Goal: Task Accomplishment & Management: Use online tool/utility

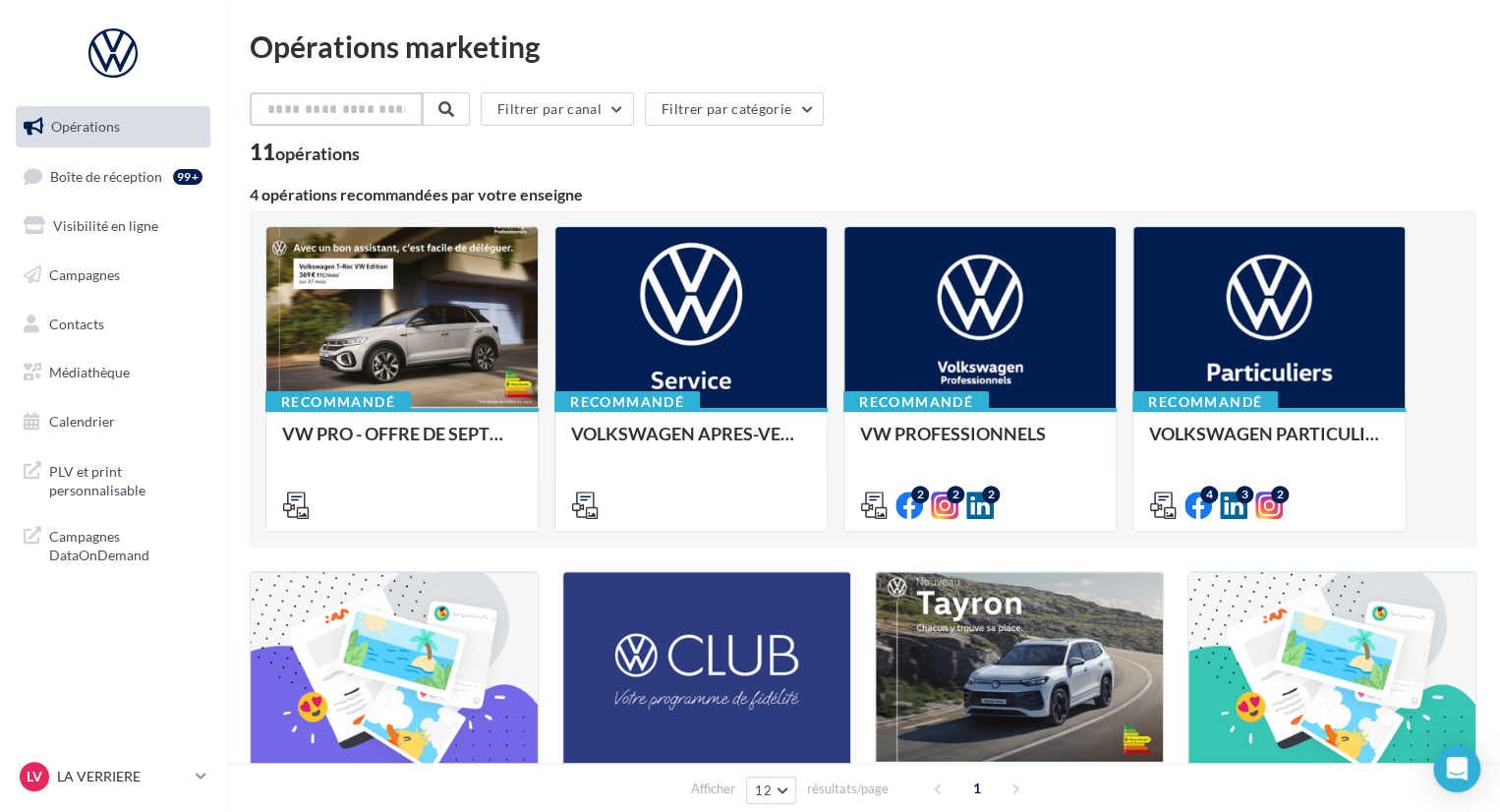
click at [341, 109] on input "text" at bounding box center [336, 110] width 173 height 34
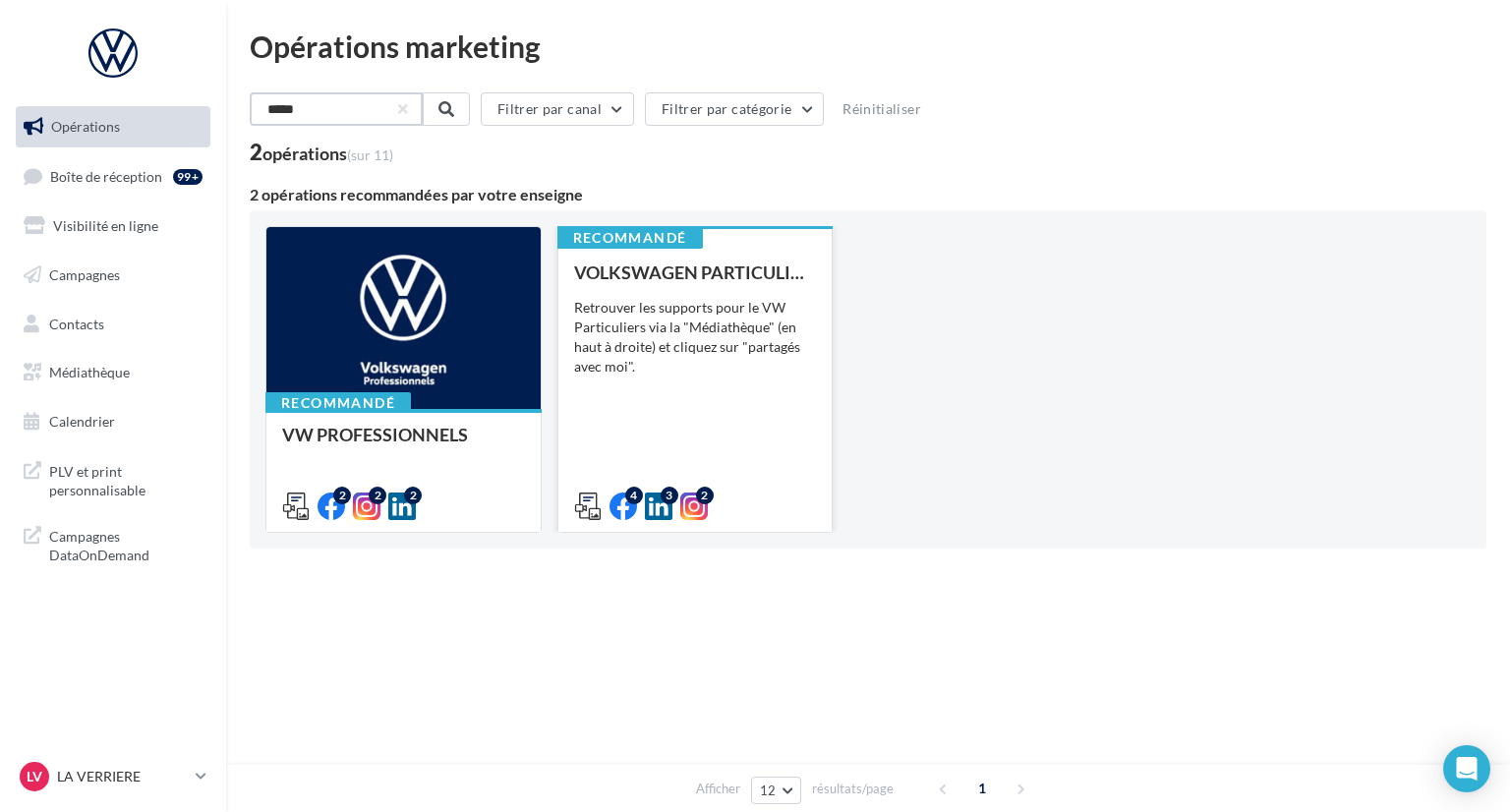
type input "*****"
click at [687, 331] on div "Retrouver les supports pour le VW Particuliers via la "Médiathèque" (en haut à …" at bounding box center [696, 337] width 243 height 79
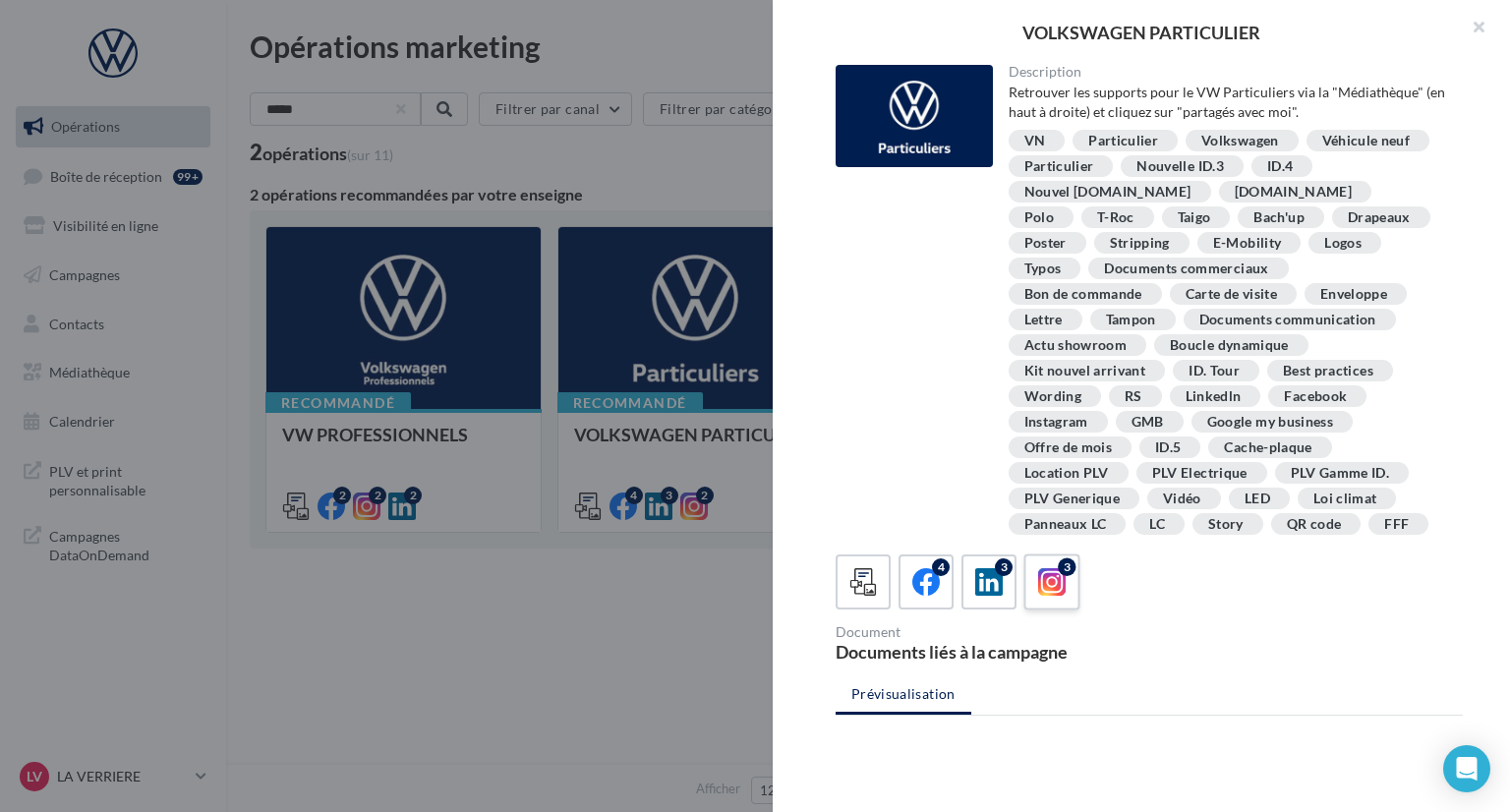
click at [1047, 592] on icon at bounding box center [1052, 582] width 29 height 29
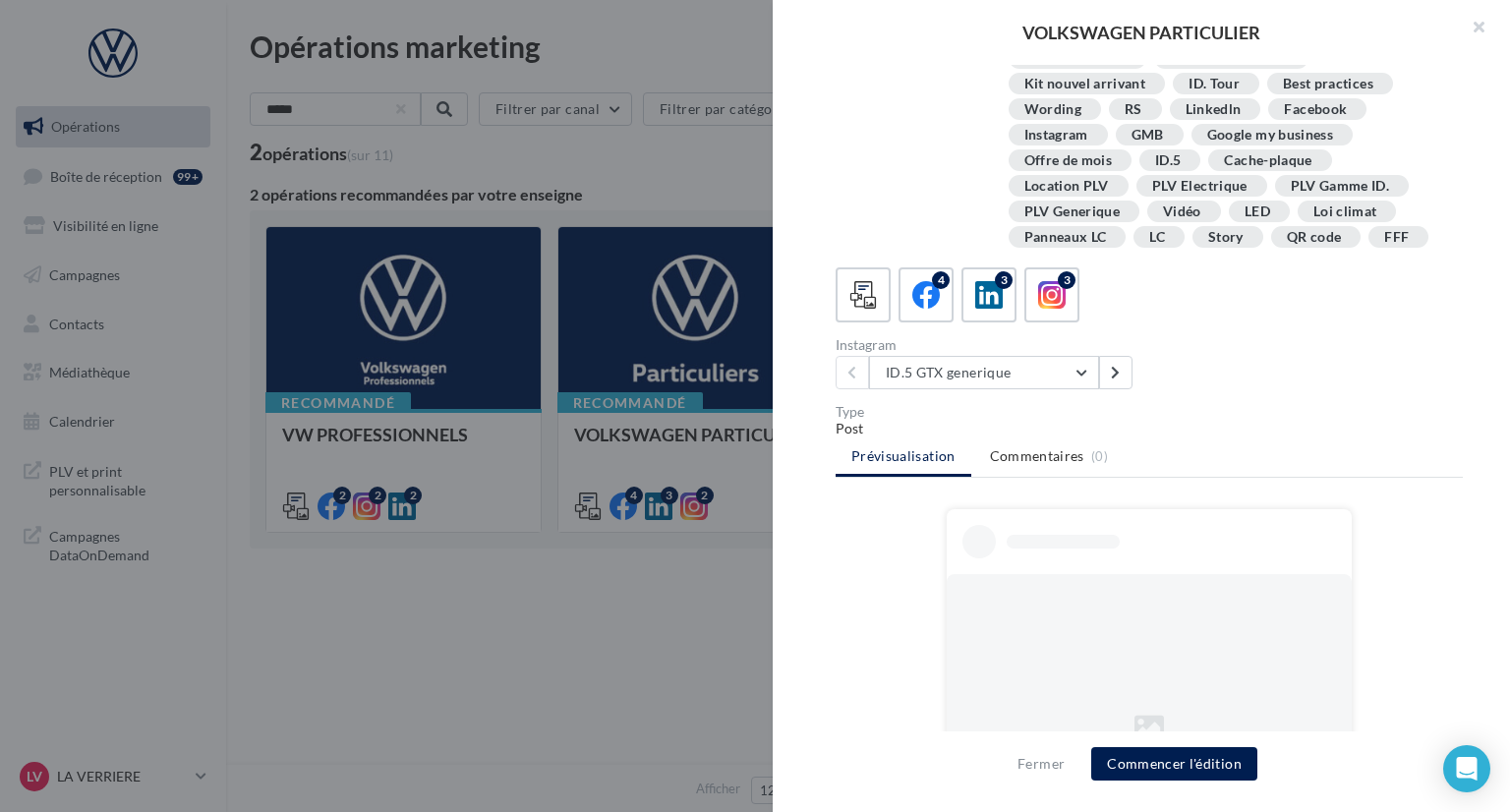
scroll to position [295, 0]
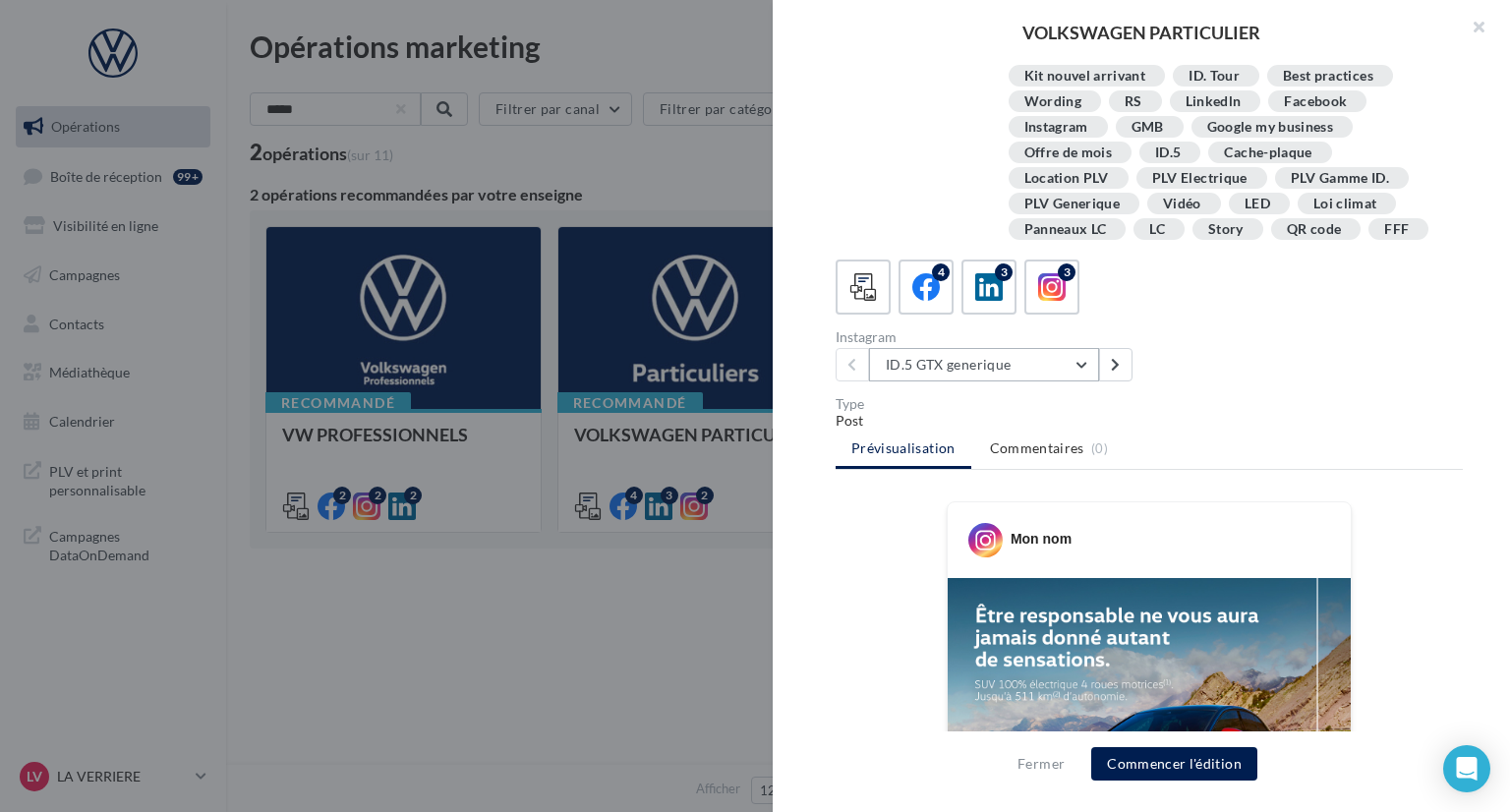
click at [1084, 361] on button "ID.5 GTX generique" at bounding box center [984, 365] width 230 height 34
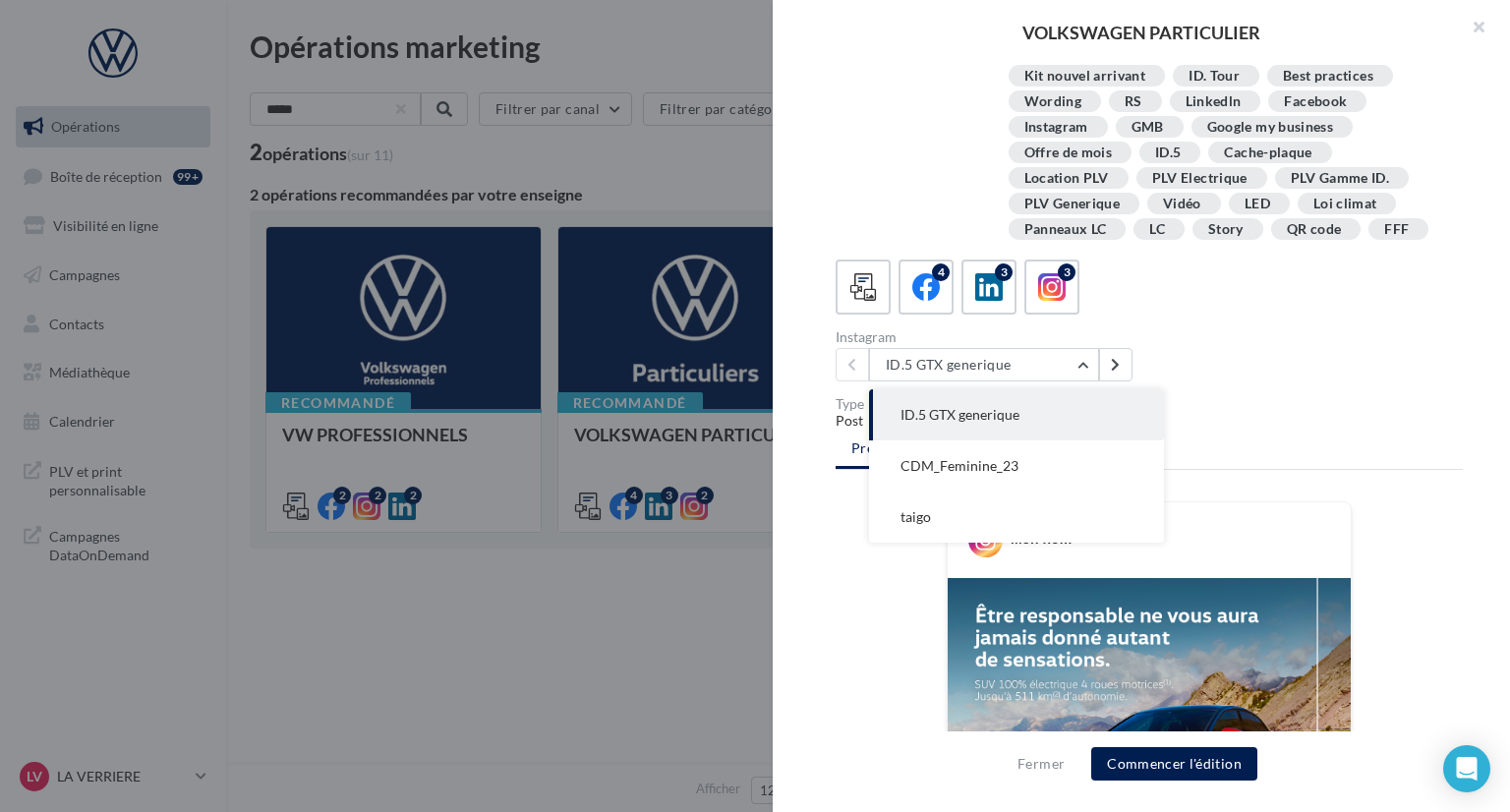
click at [1282, 393] on div "Description Retrouver les supports pour le VW Particuliers via la "Médiathèque"…" at bounding box center [1149, 406] width 753 height 684
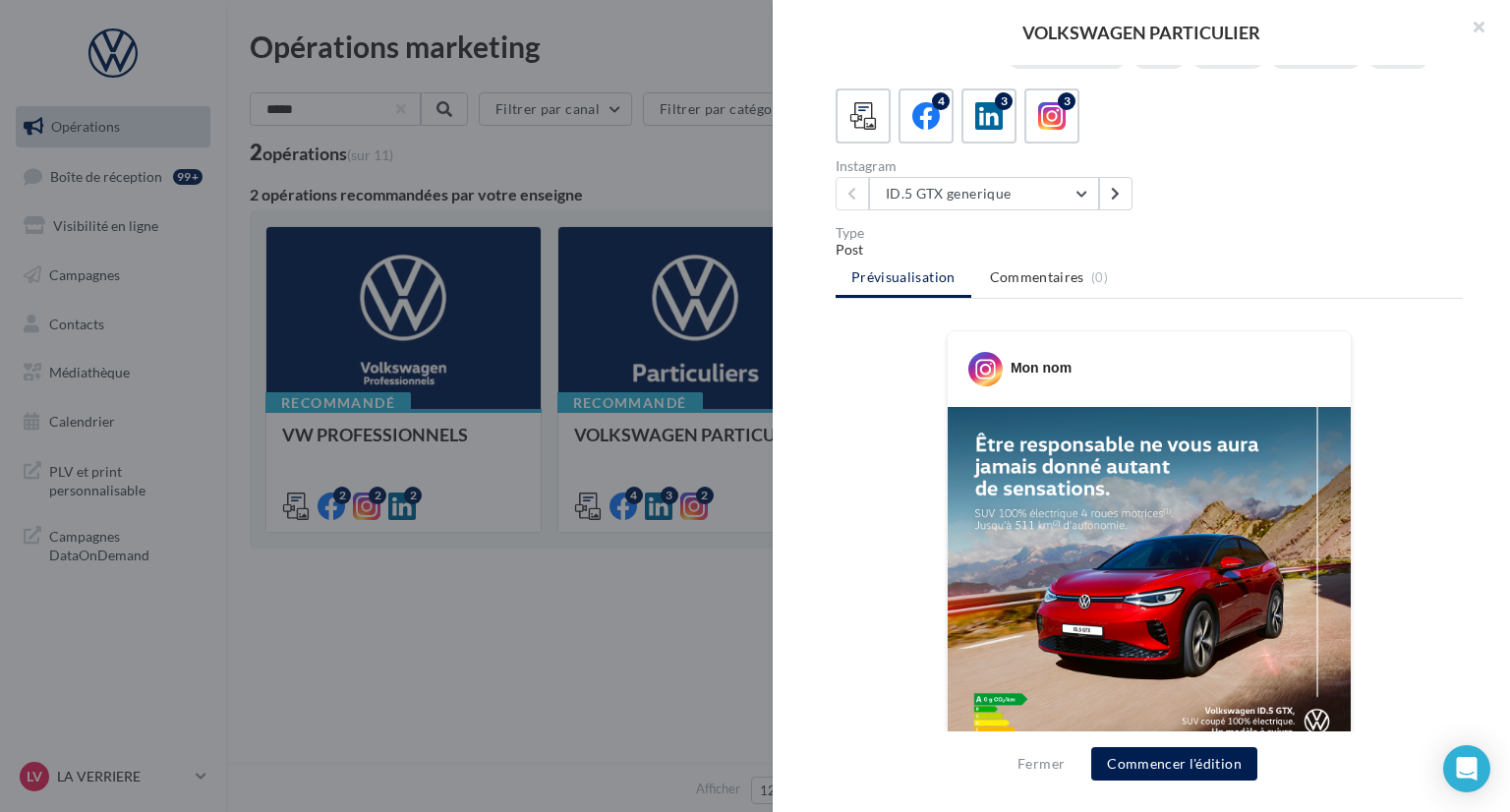
scroll to position [688, 0]
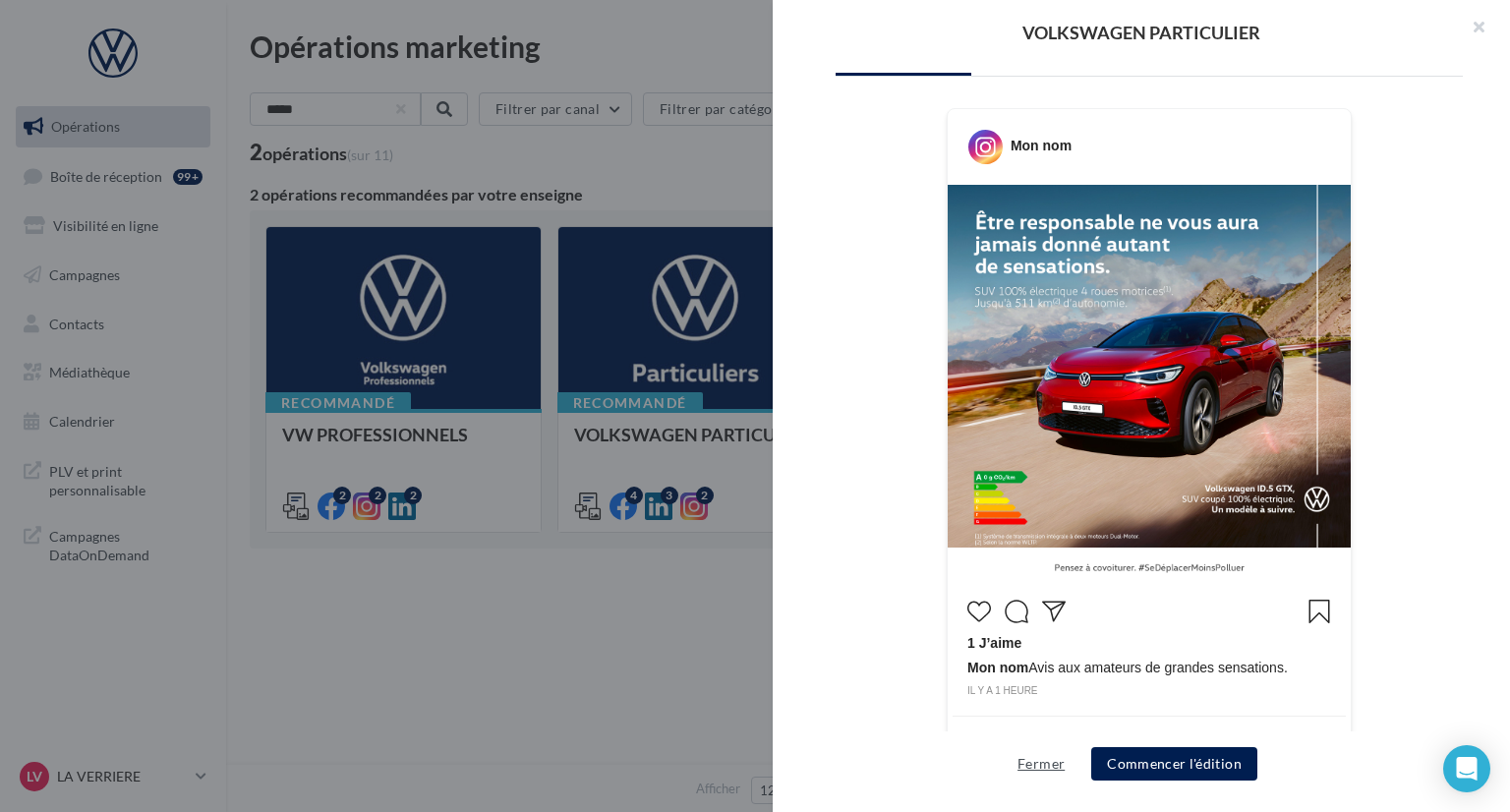
click at [1047, 761] on button "Fermer" at bounding box center [1041, 764] width 63 height 24
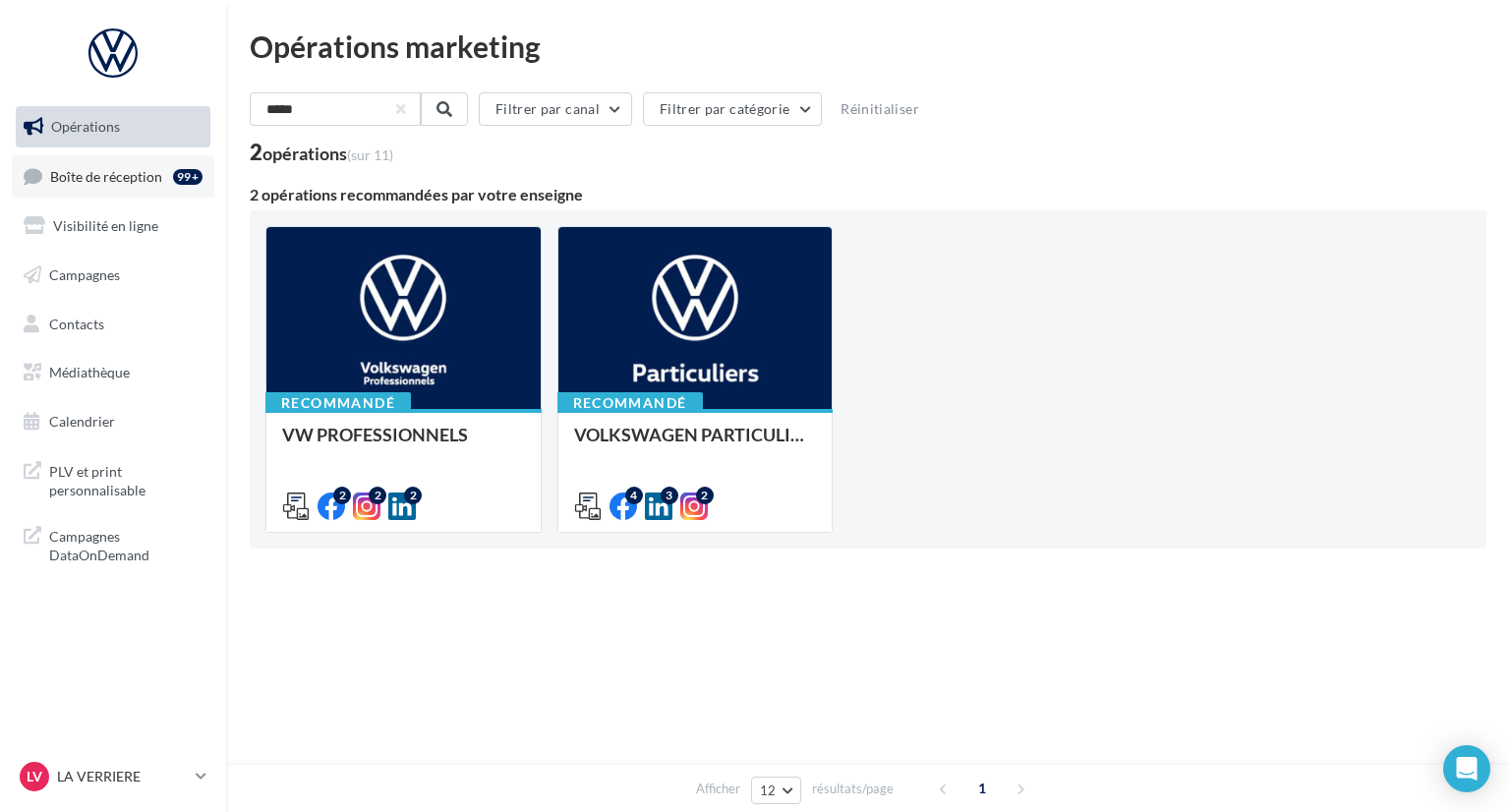
click at [127, 177] on span "Boîte de réception" at bounding box center [107, 175] width 113 height 17
click at [161, 185] on link "Boîte de réception 99+" at bounding box center [113, 176] width 202 height 42
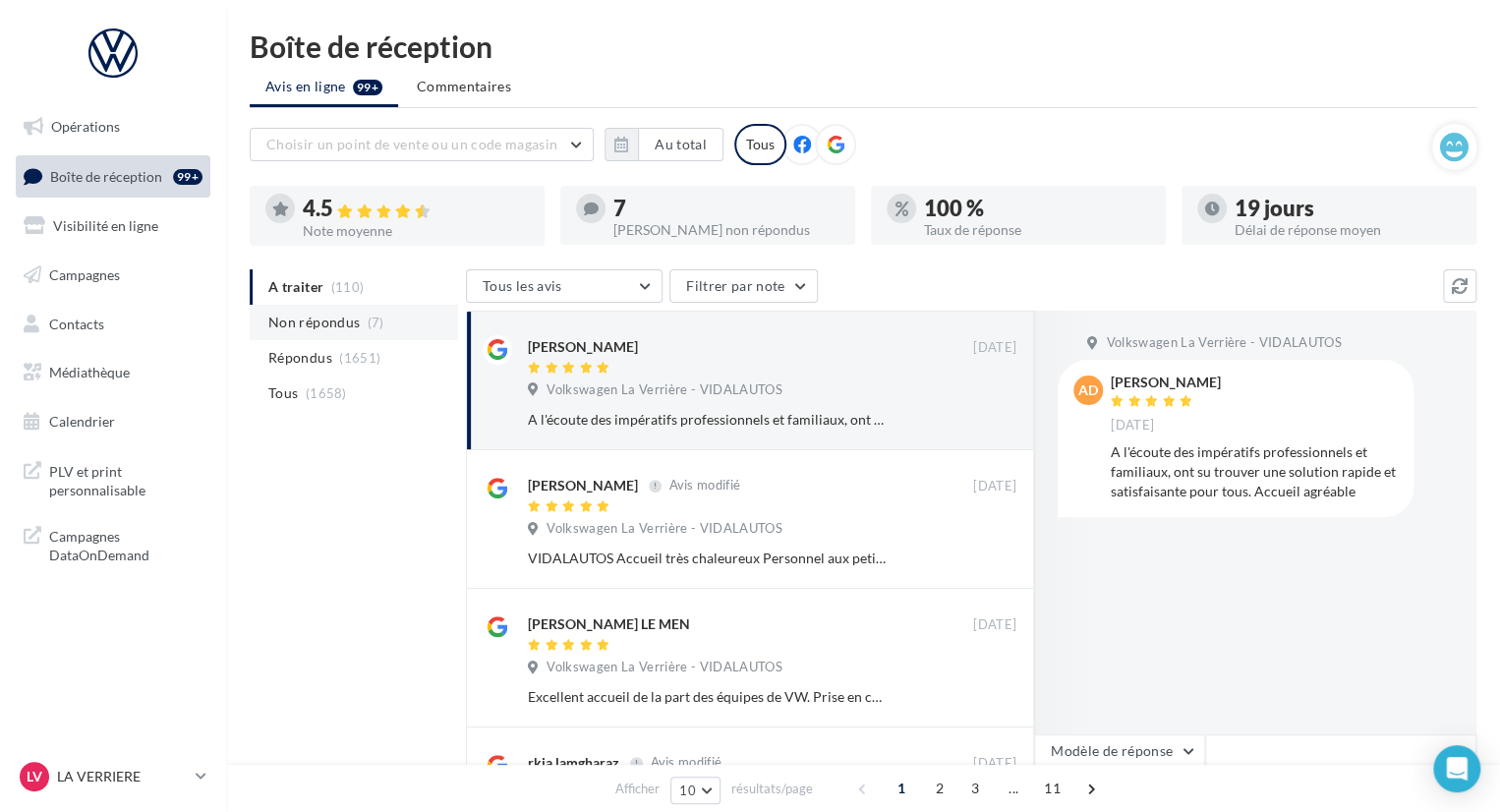
click at [333, 327] on span "Non répondus" at bounding box center [314, 323] width 92 height 20
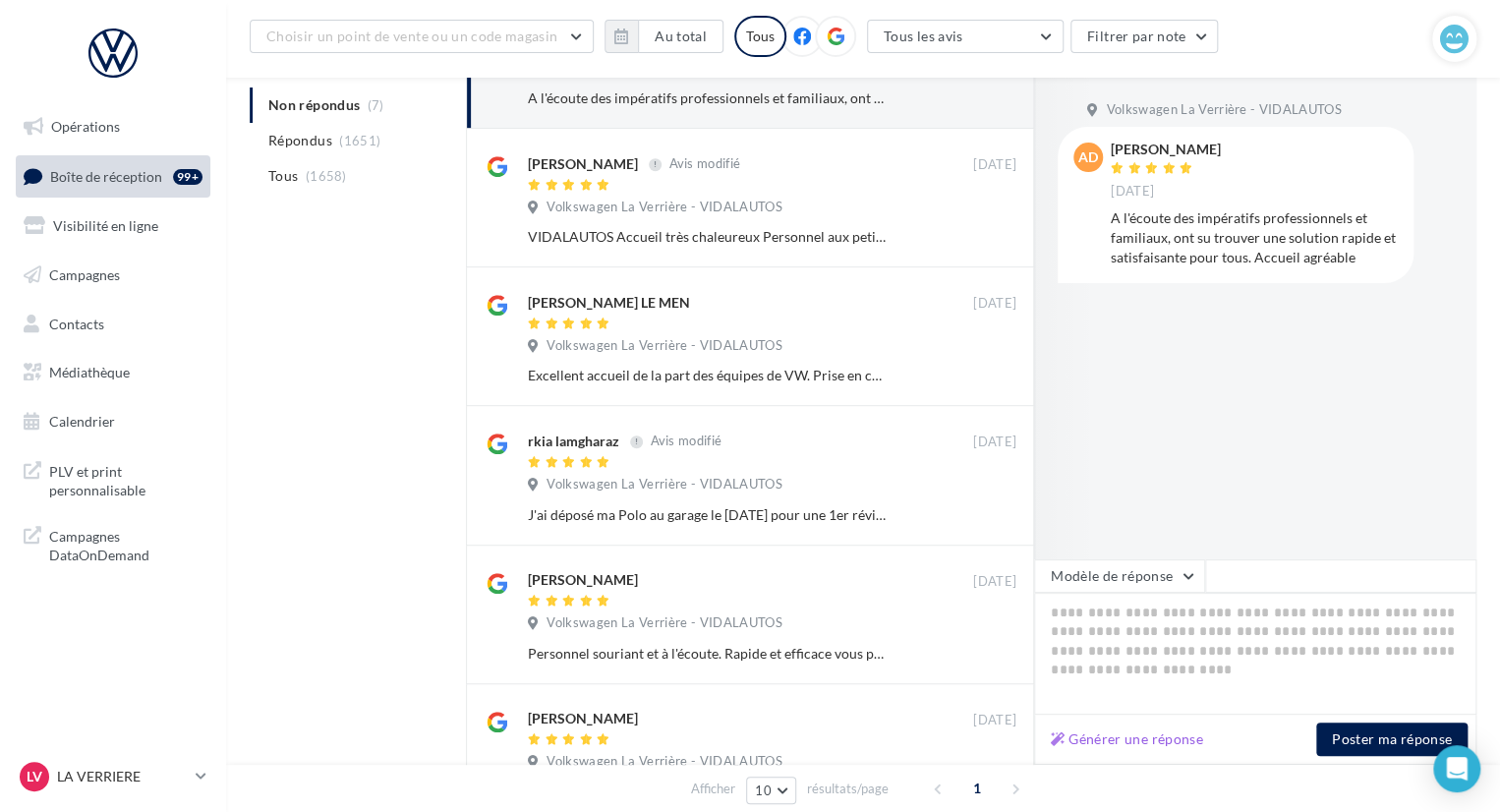
scroll to position [393, 0]
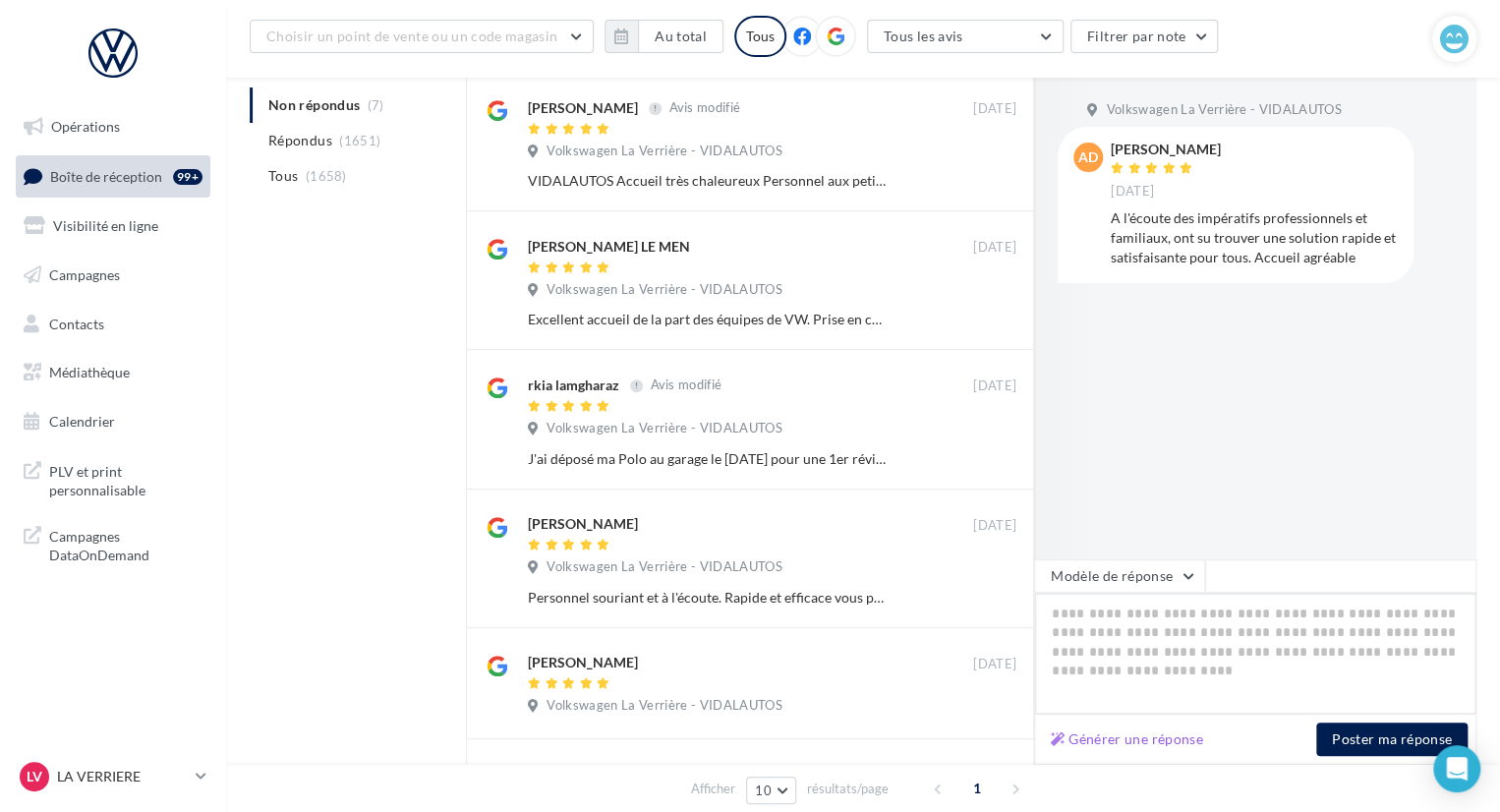
click at [1150, 628] on textarea at bounding box center [1255, 654] width 442 height 122
drag, startPoint x: 1054, startPoint y: 614, endPoint x: 1185, endPoint y: 644, distance: 134.4
click at [1185, 644] on textarea at bounding box center [1255, 654] width 442 height 122
click at [1186, 640] on textarea at bounding box center [1255, 654] width 442 height 122
click at [1179, 576] on button "Modèle de réponse" at bounding box center [1119, 576] width 171 height 34
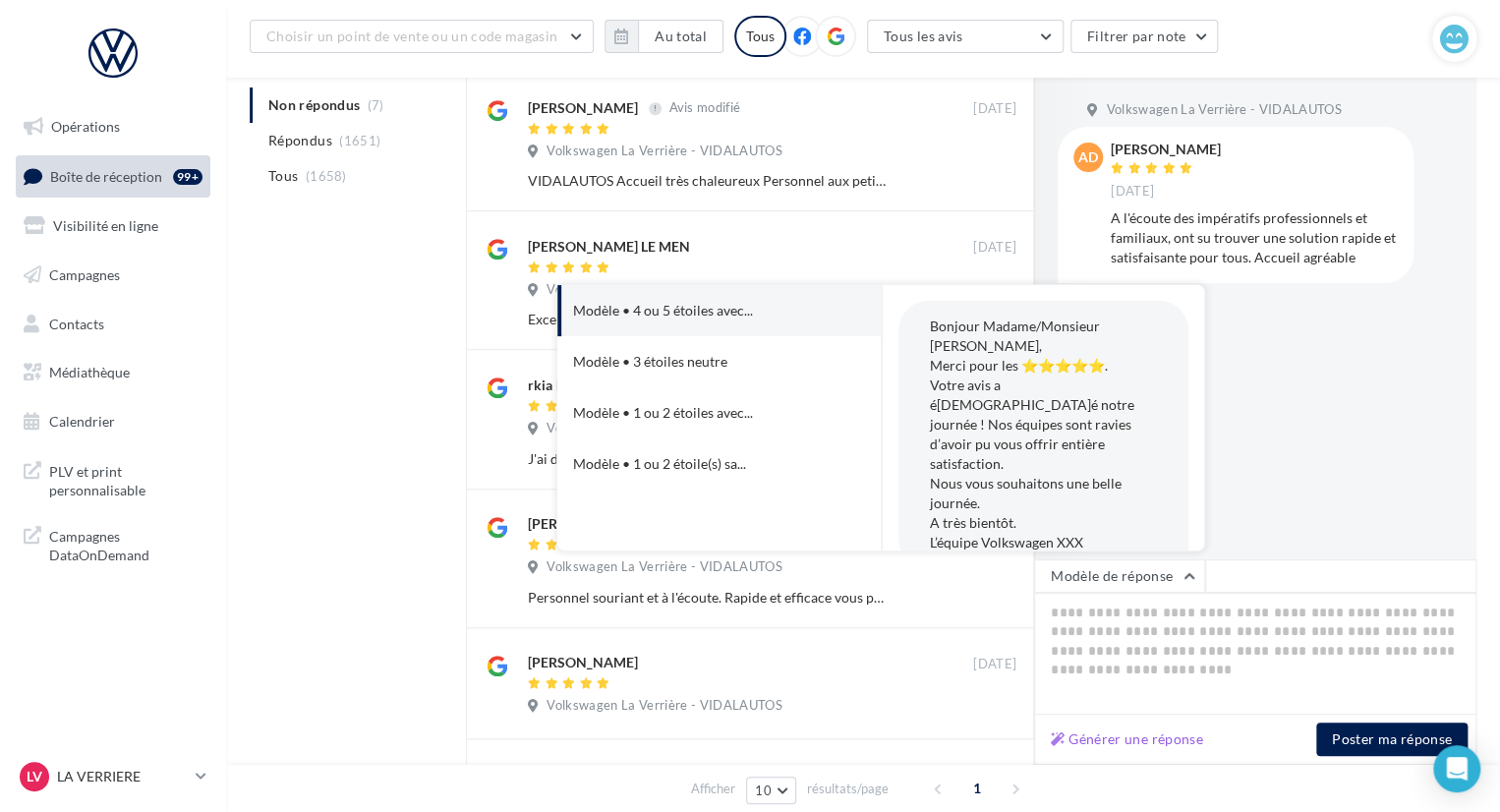
click at [1317, 429] on div "Volkswagen La Verrière - VIDALAUTOS Ad Alexandra de Hutten 01 sept. A l'écoute …" at bounding box center [1255, 319] width 442 height 481
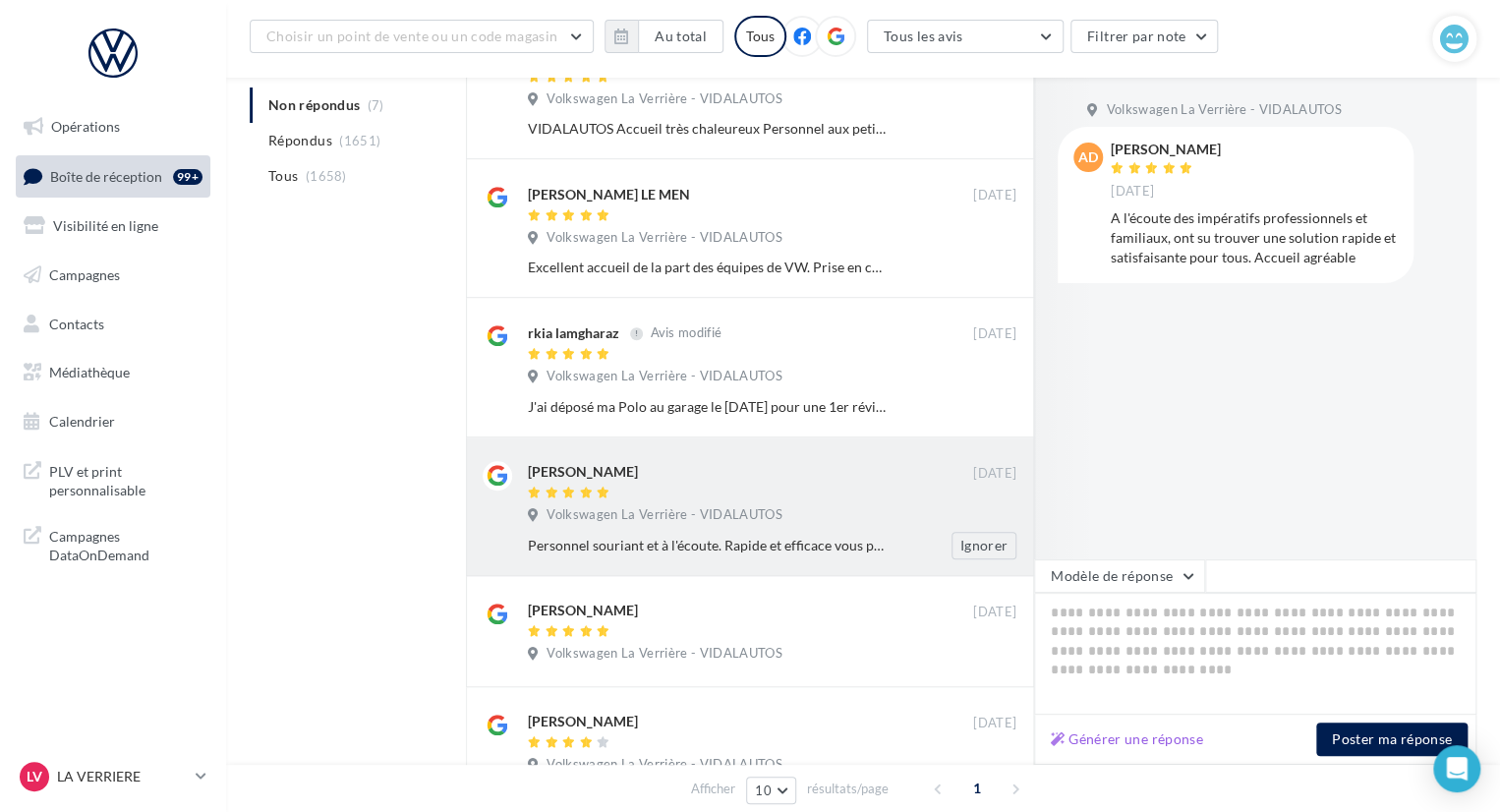
scroll to position [491, 0]
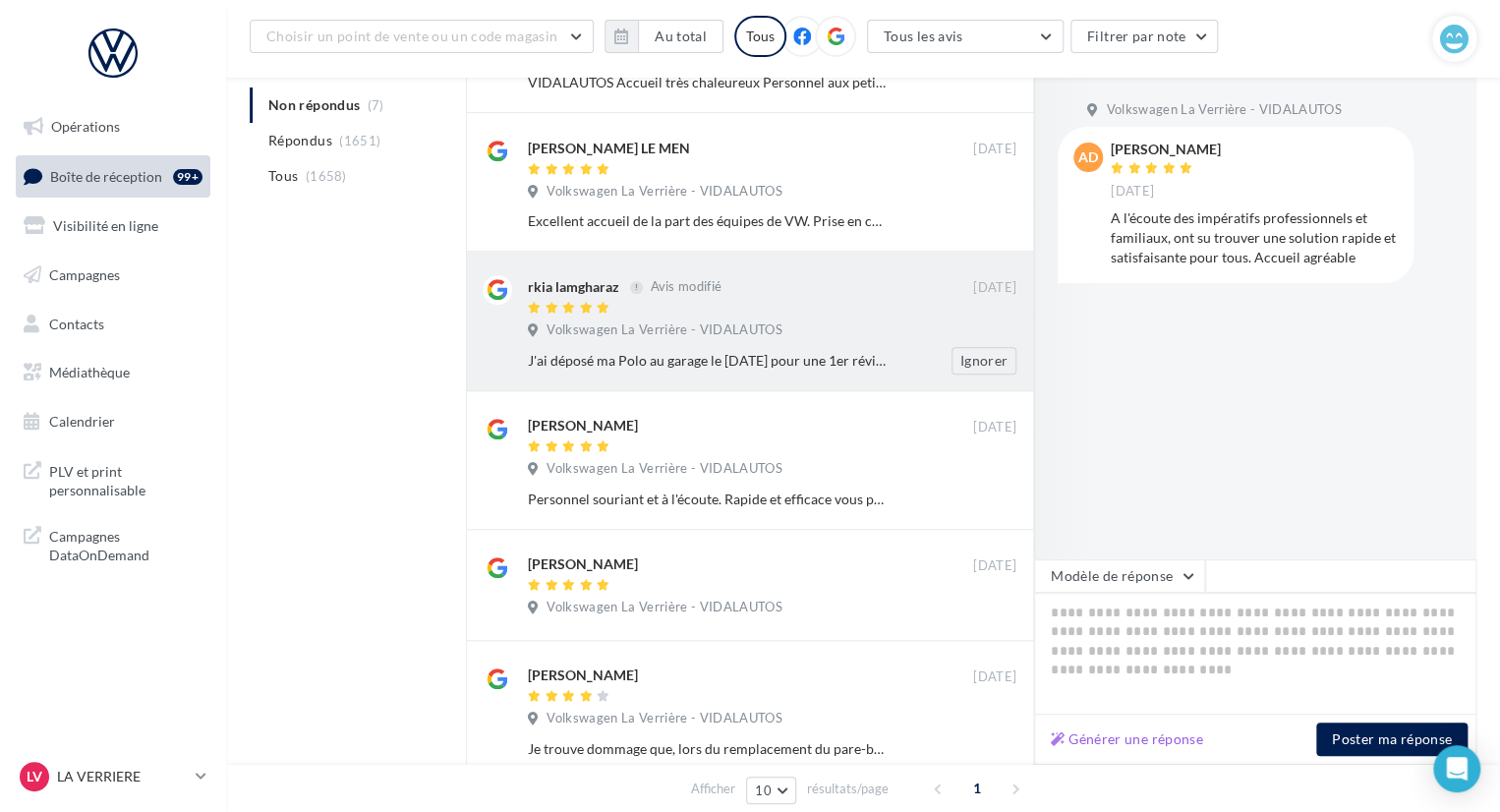
click at [909, 355] on div "Ignorer" at bounding box center [968, 361] width 128 height 28
click at [858, 315] on div at bounding box center [750, 309] width 445 height 17
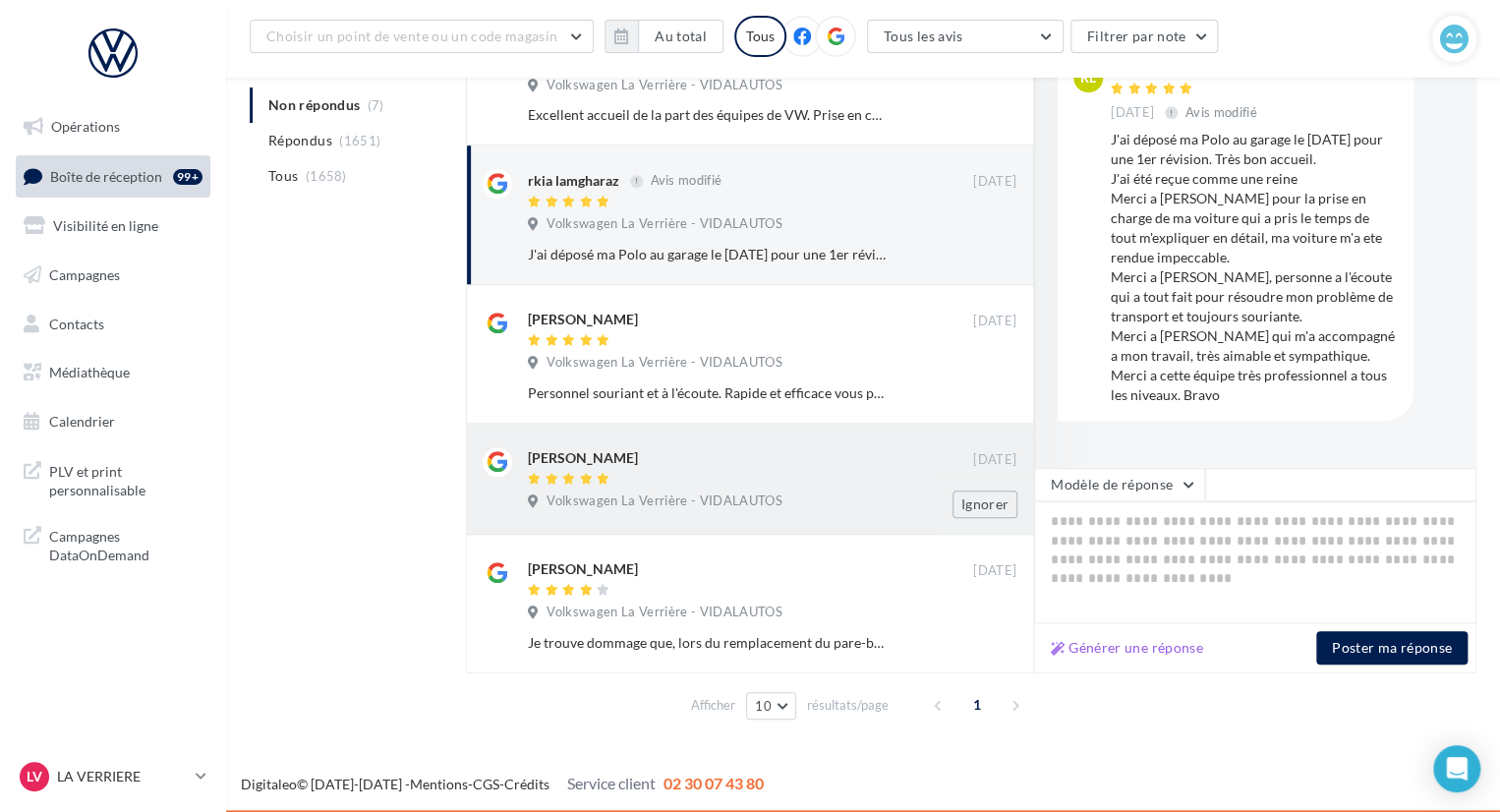
scroll to position [598, 0]
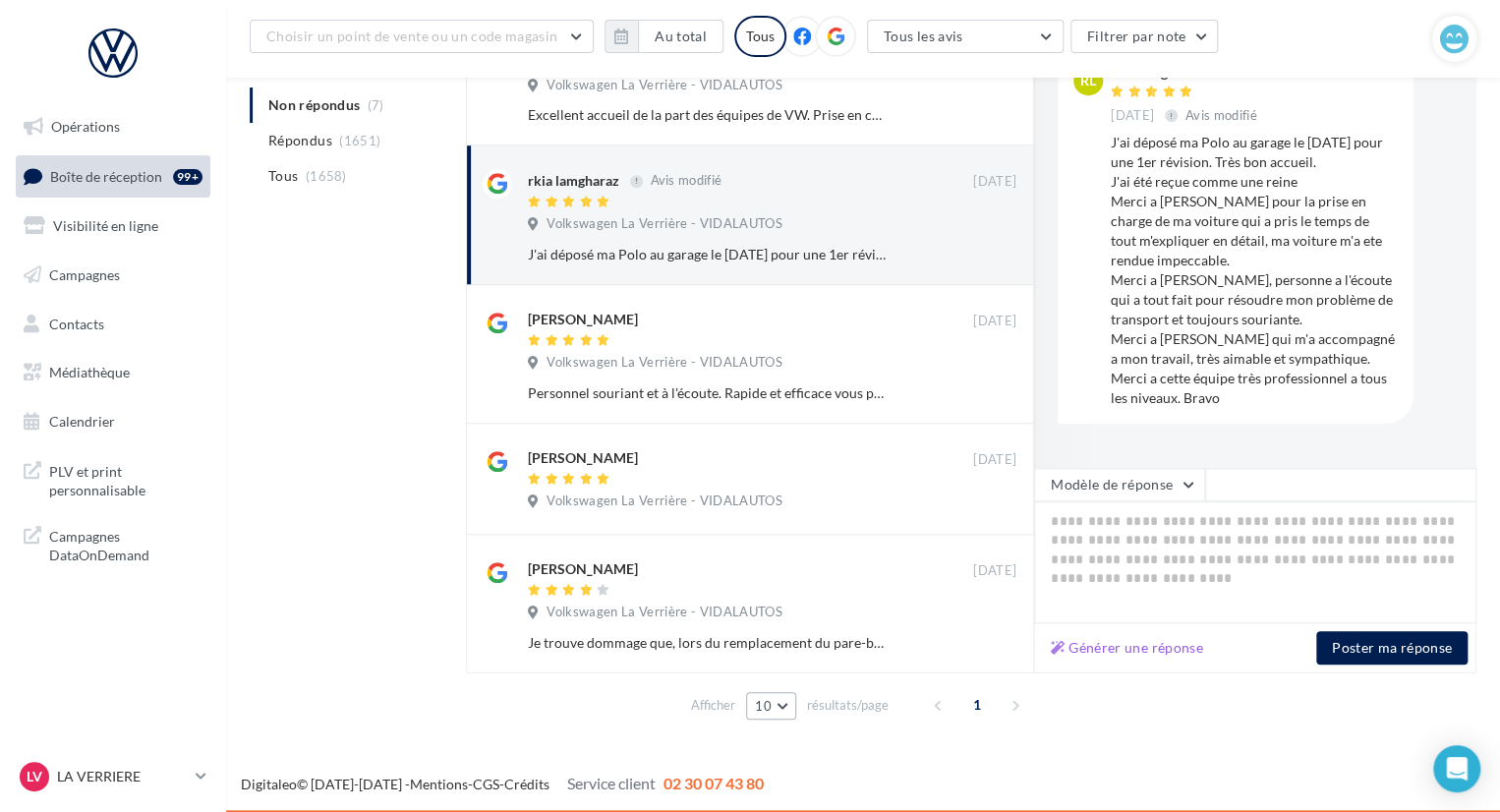
click at [780, 708] on button "10" at bounding box center [771, 705] width 50 height 28
click at [782, 664] on button "50" at bounding box center [814, 669] width 137 height 35
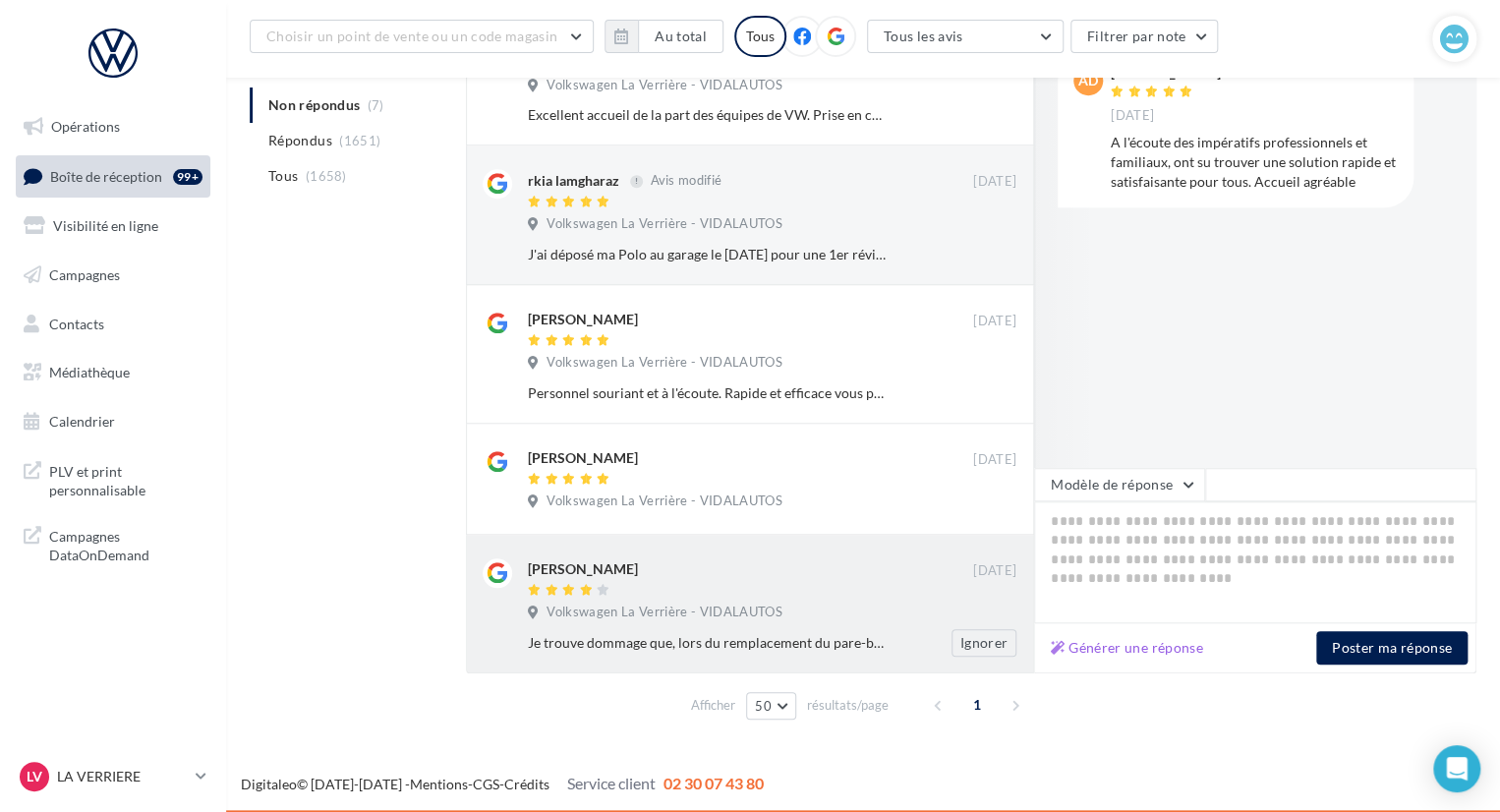
click at [708, 571] on div "Steeve Bajal" at bounding box center [750, 568] width 445 height 21
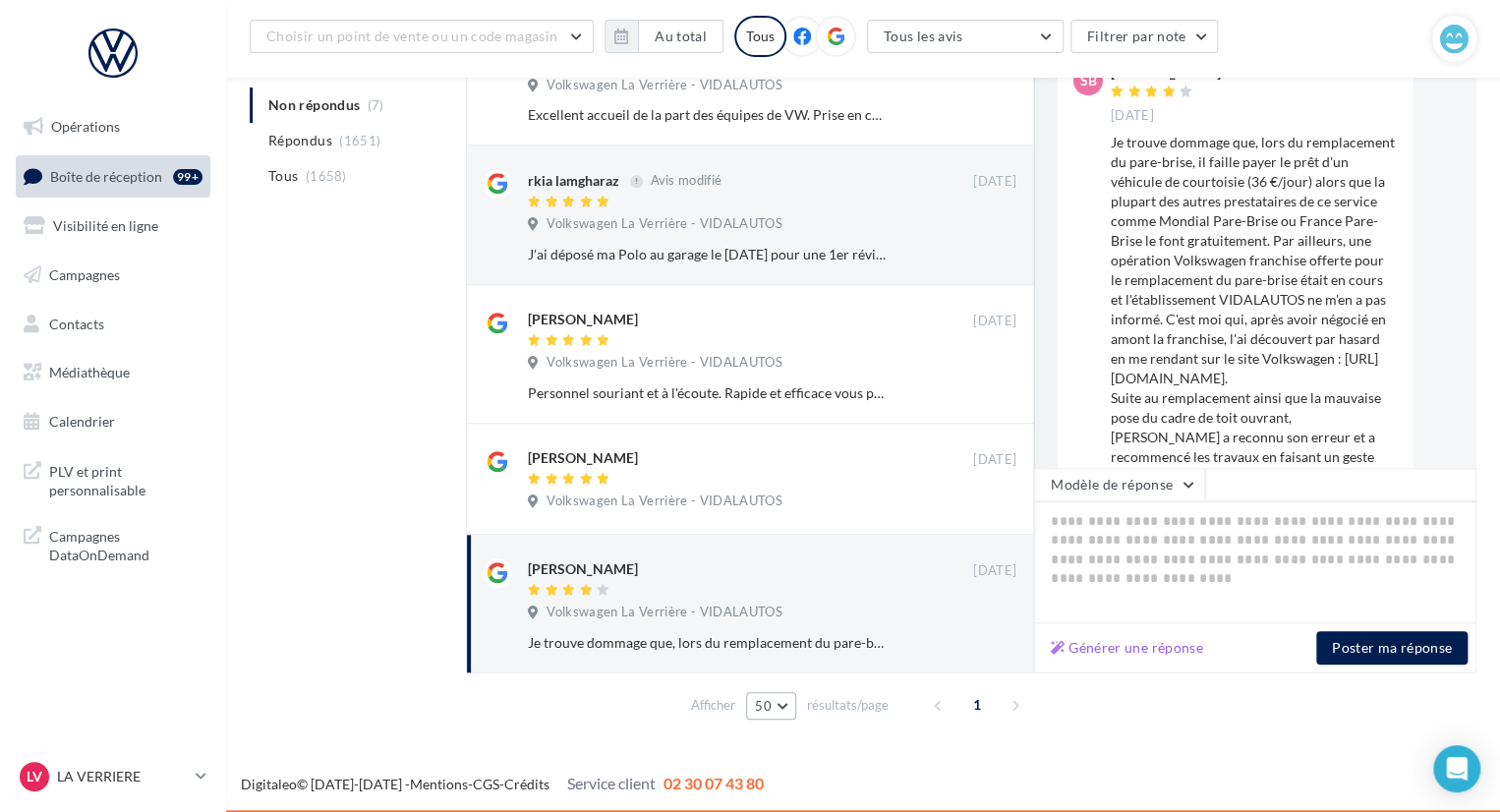
click at [784, 704] on button "50" at bounding box center [771, 705] width 50 height 28
click at [783, 704] on button "50" at bounding box center [771, 705] width 50 height 28
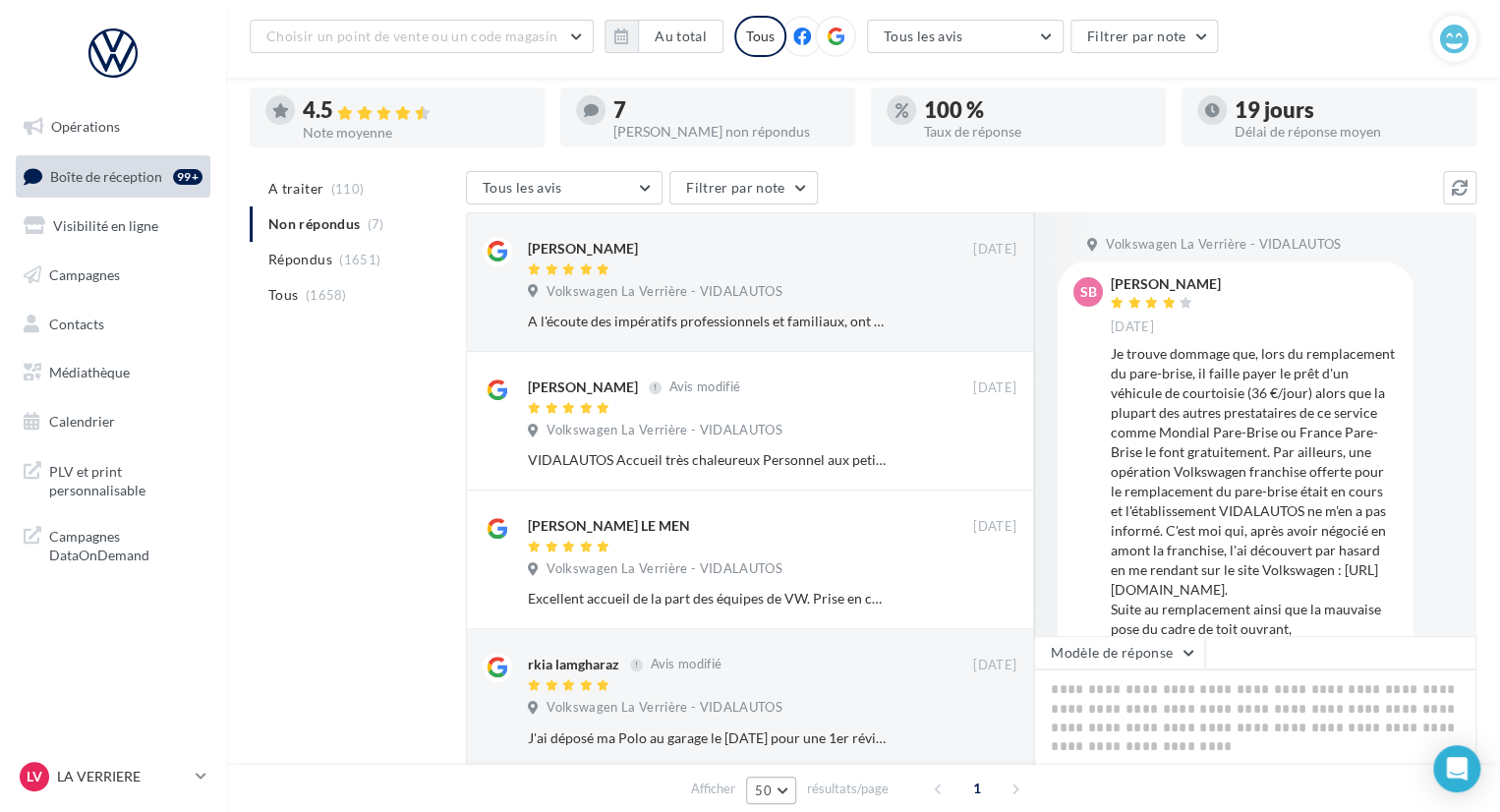
scroll to position [107, 0]
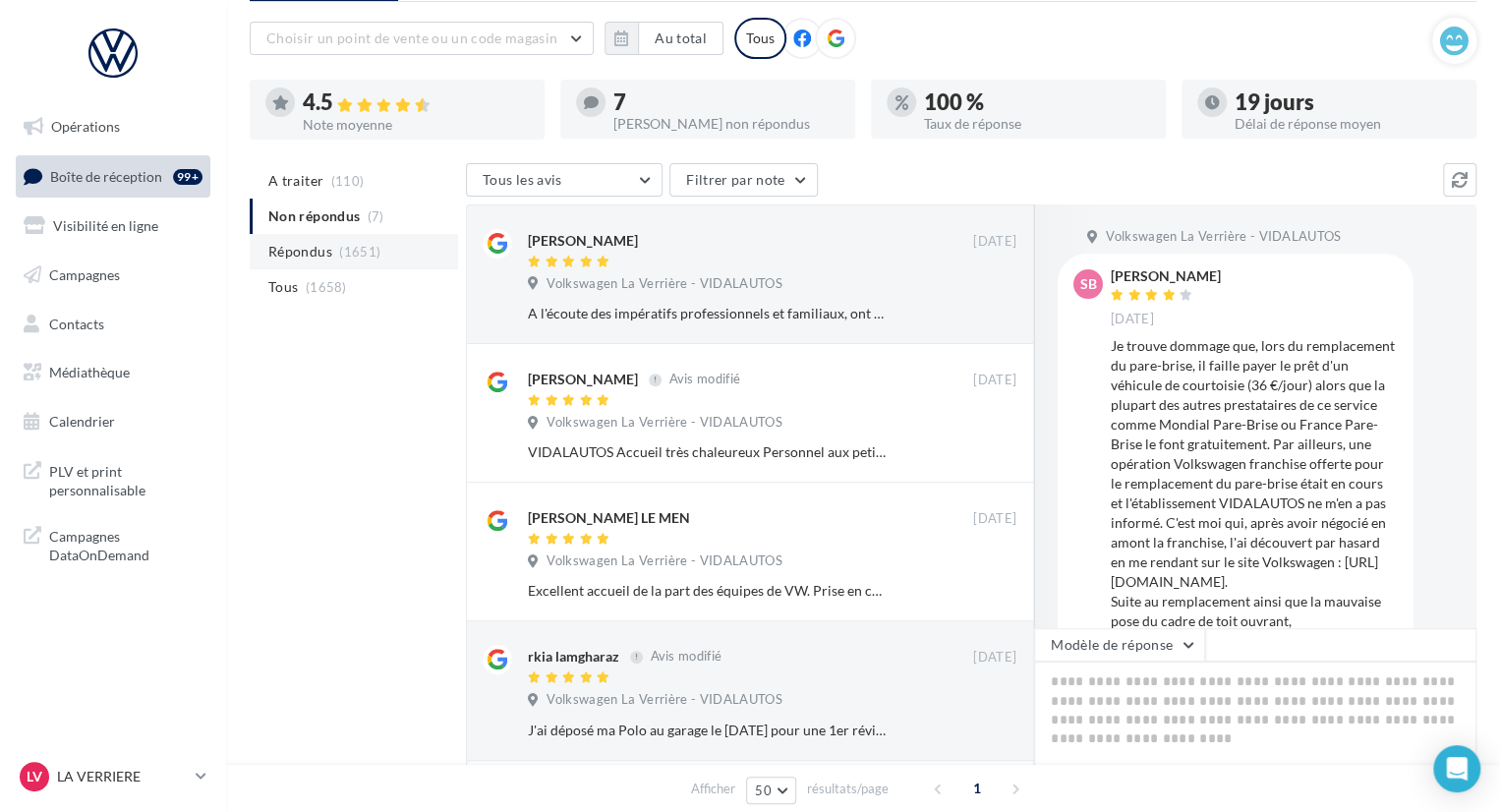
click at [317, 253] on span "Répondus" at bounding box center [300, 252] width 64 height 20
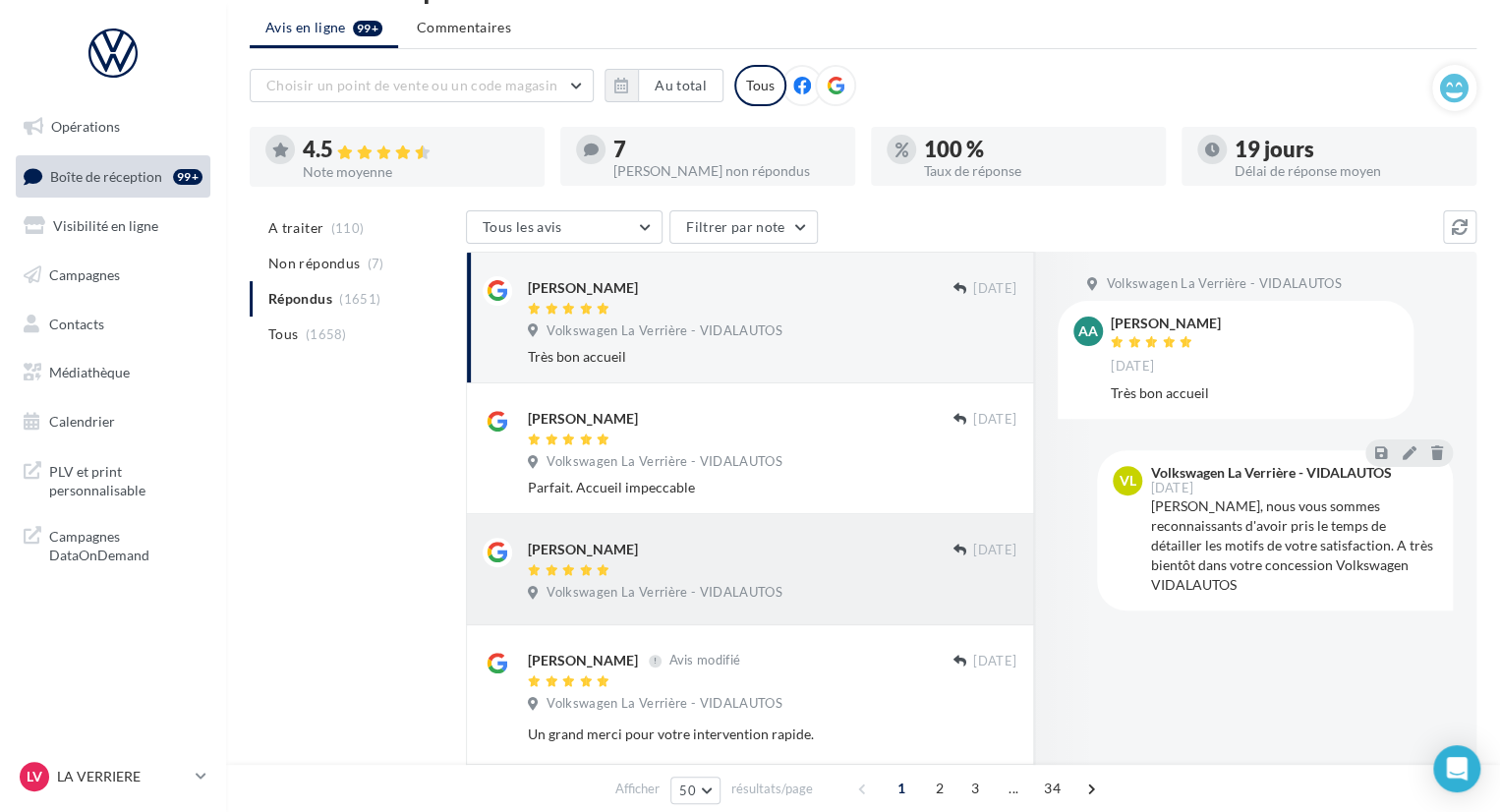
scroll to position [0, 0]
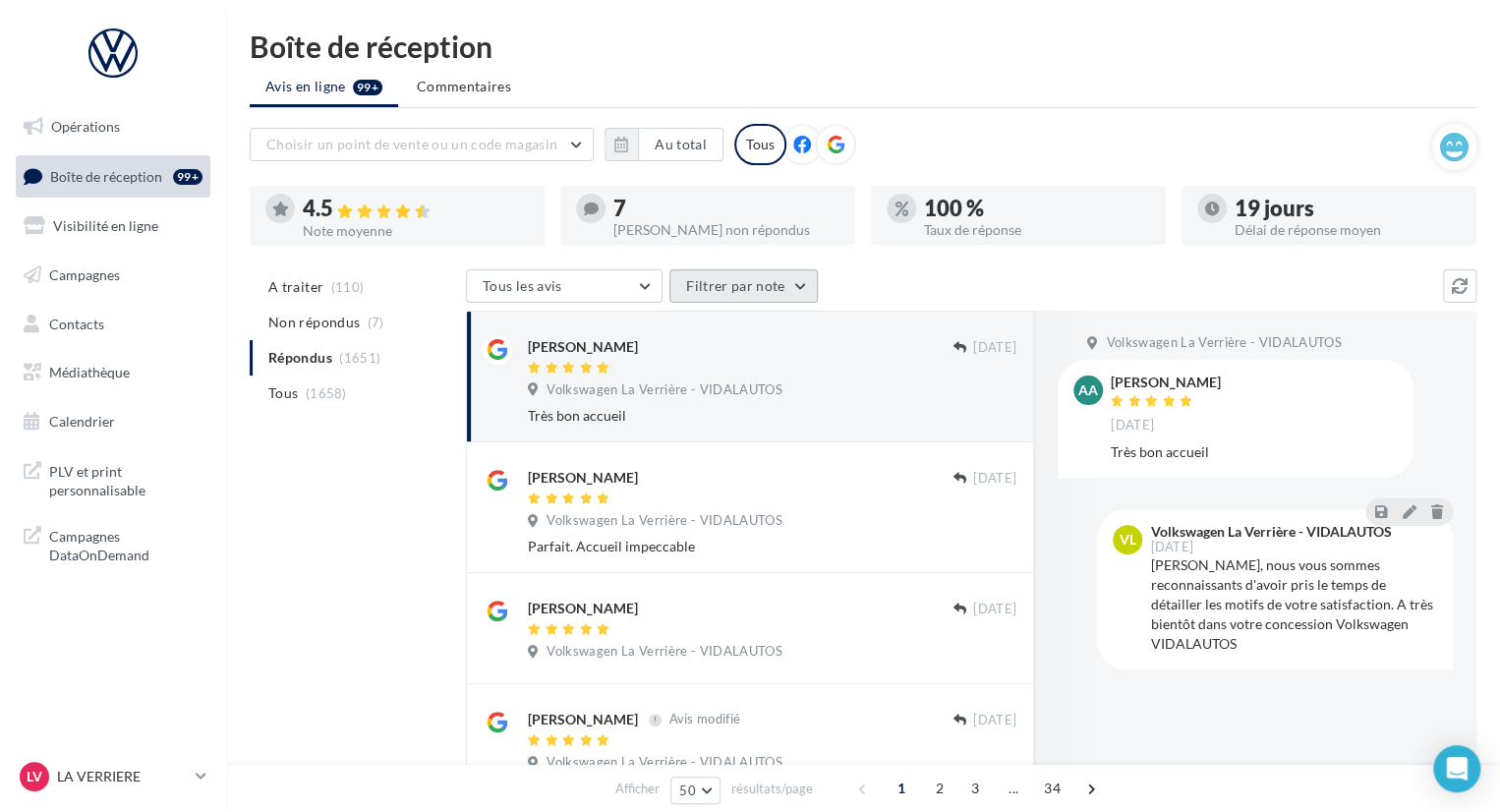
click at [736, 289] on button "Filtrer par note" at bounding box center [743, 286] width 148 height 34
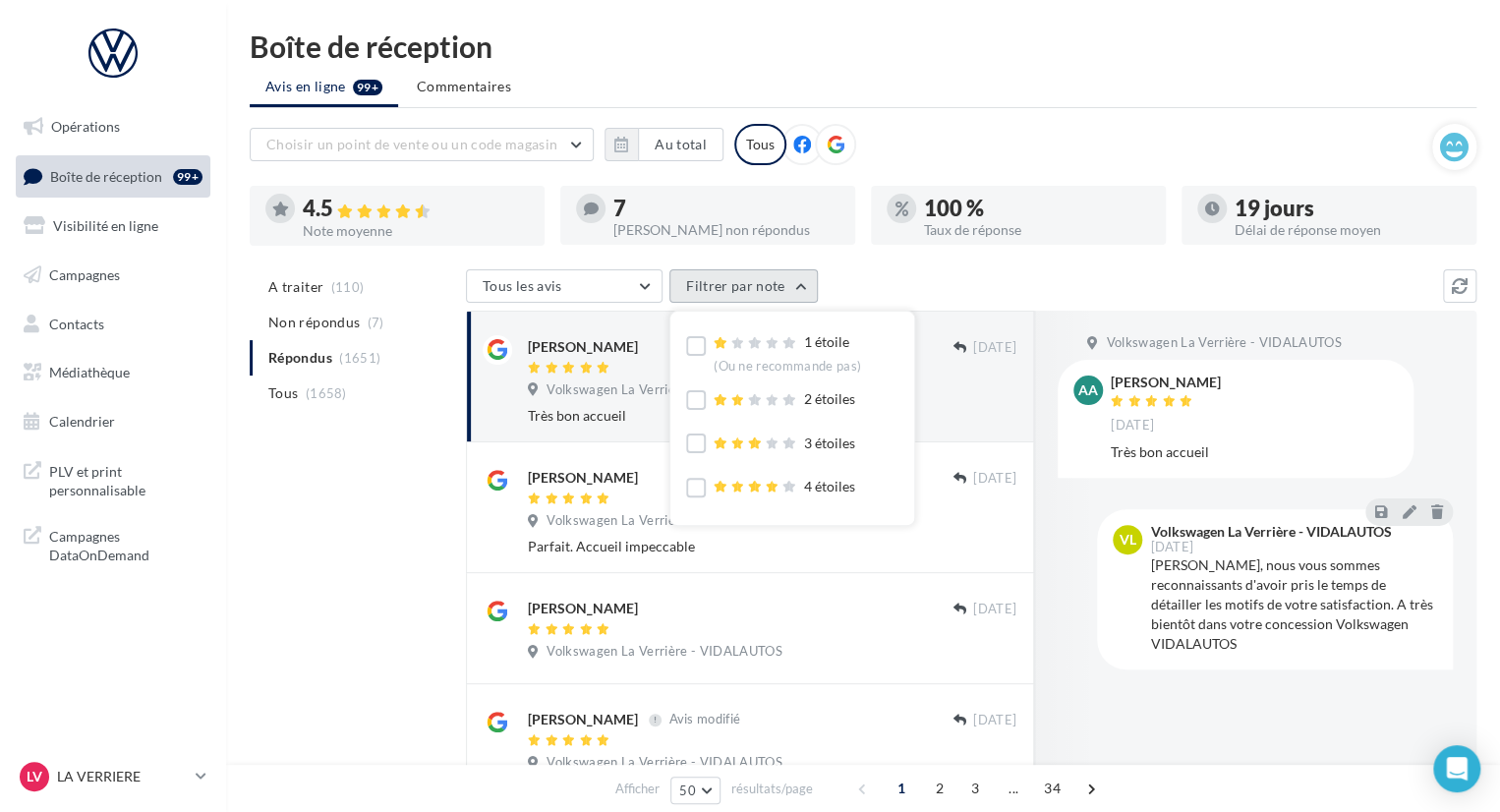
click at [803, 279] on button "Filtrer par note" at bounding box center [743, 286] width 148 height 34
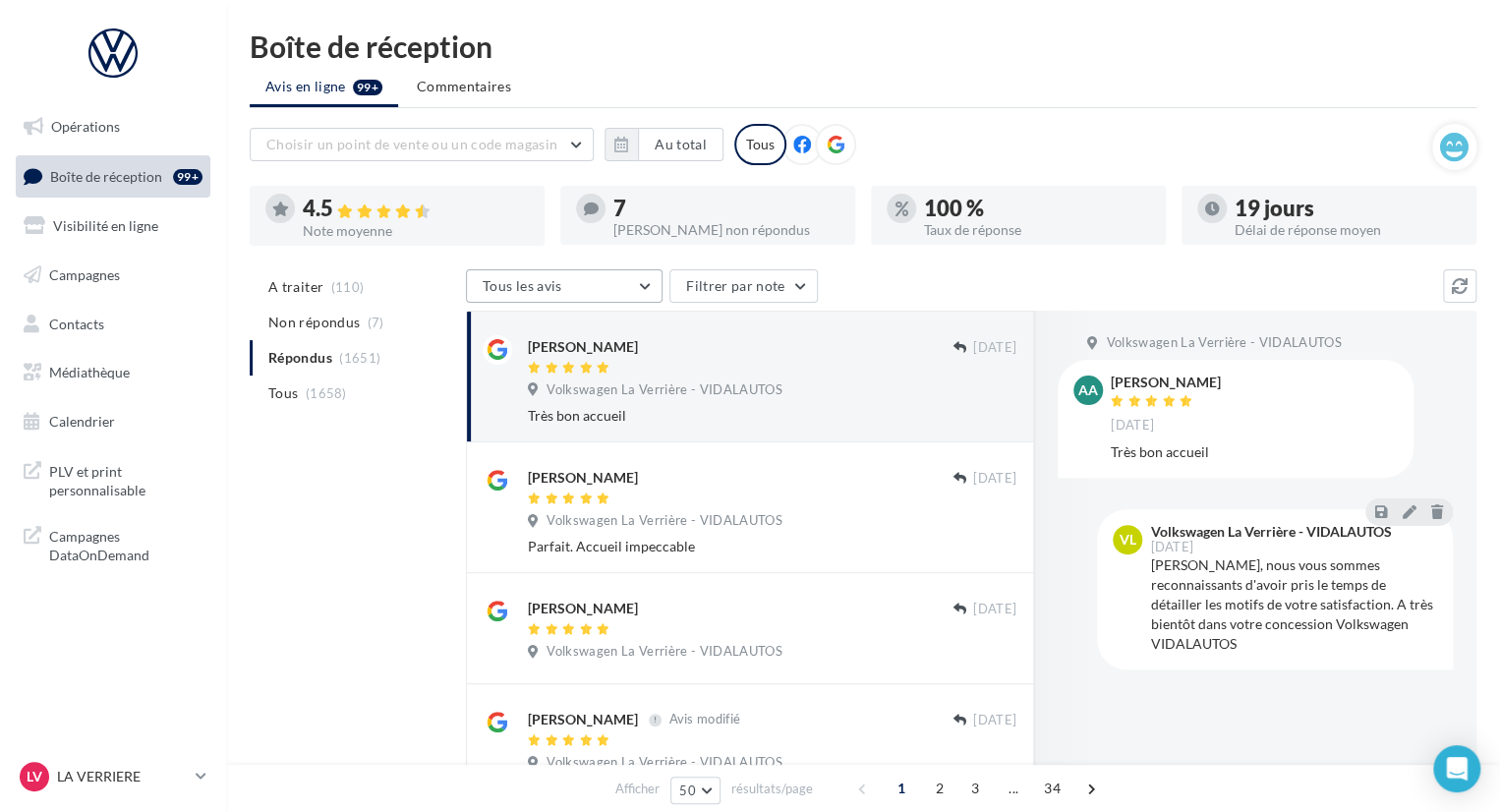
click at [638, 274] on button "Tous les avis" at bounding box center [563, 286] width 196 height 34
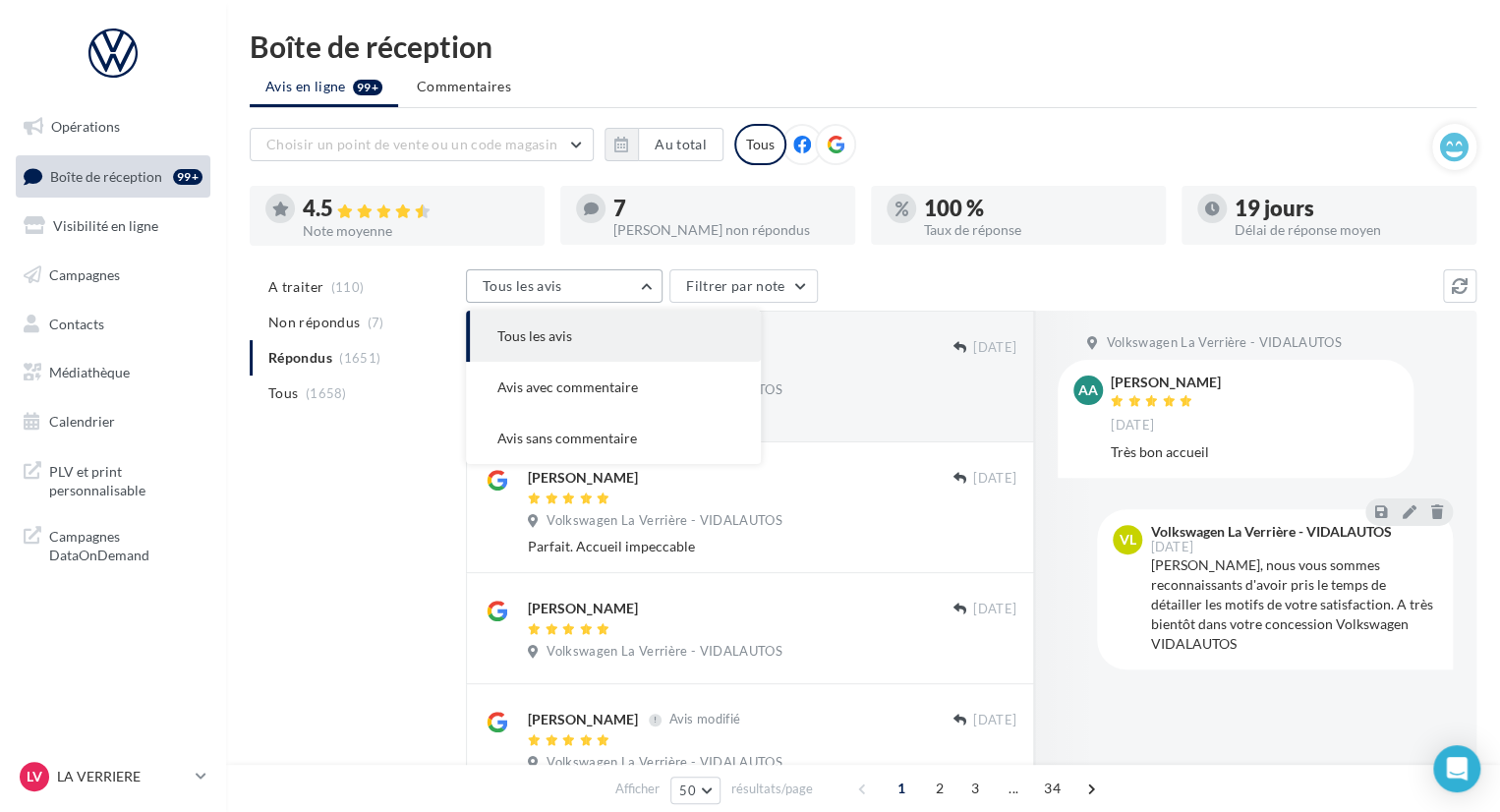
click at [638, 277] on button "Tous les avis" at bounding box center [563, 286] width 196 height 34
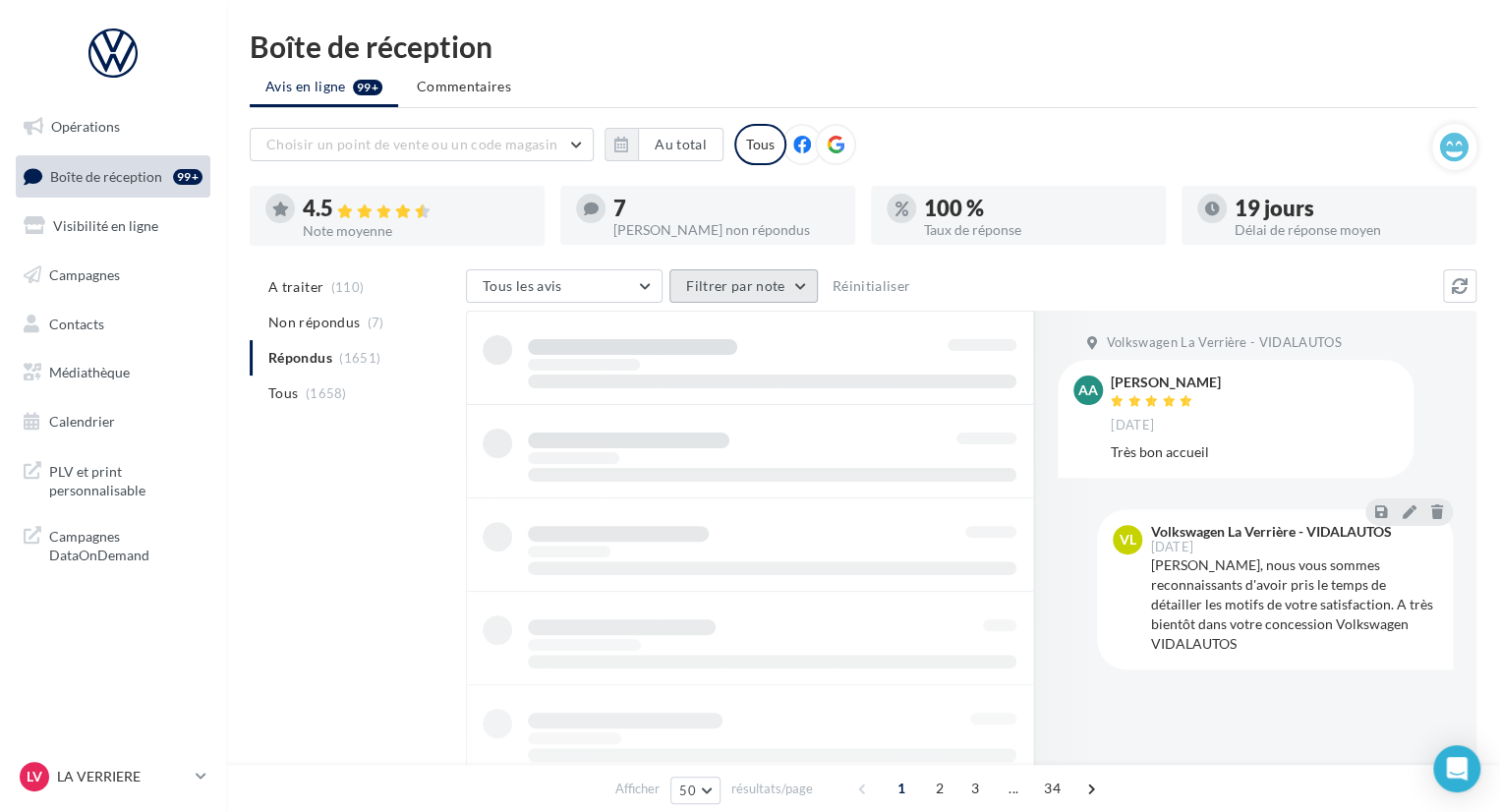
click at [715, 285] on button "Filtrer par note" at bounding box center [743, 286] width 148 height 34
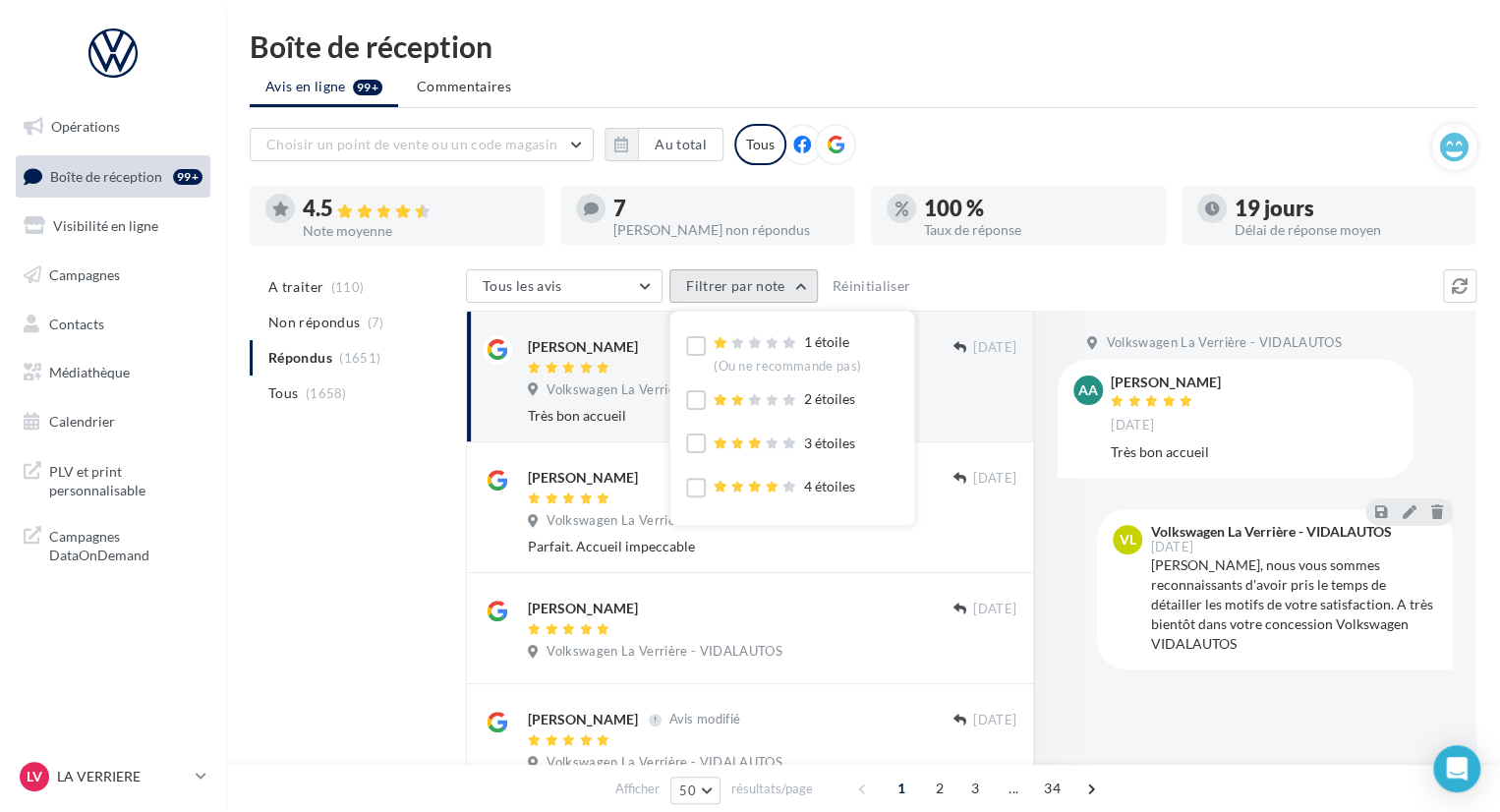
click at [725, 285] on button "Filtrer par note" at bounding box center [743, 286] width 148 height 34
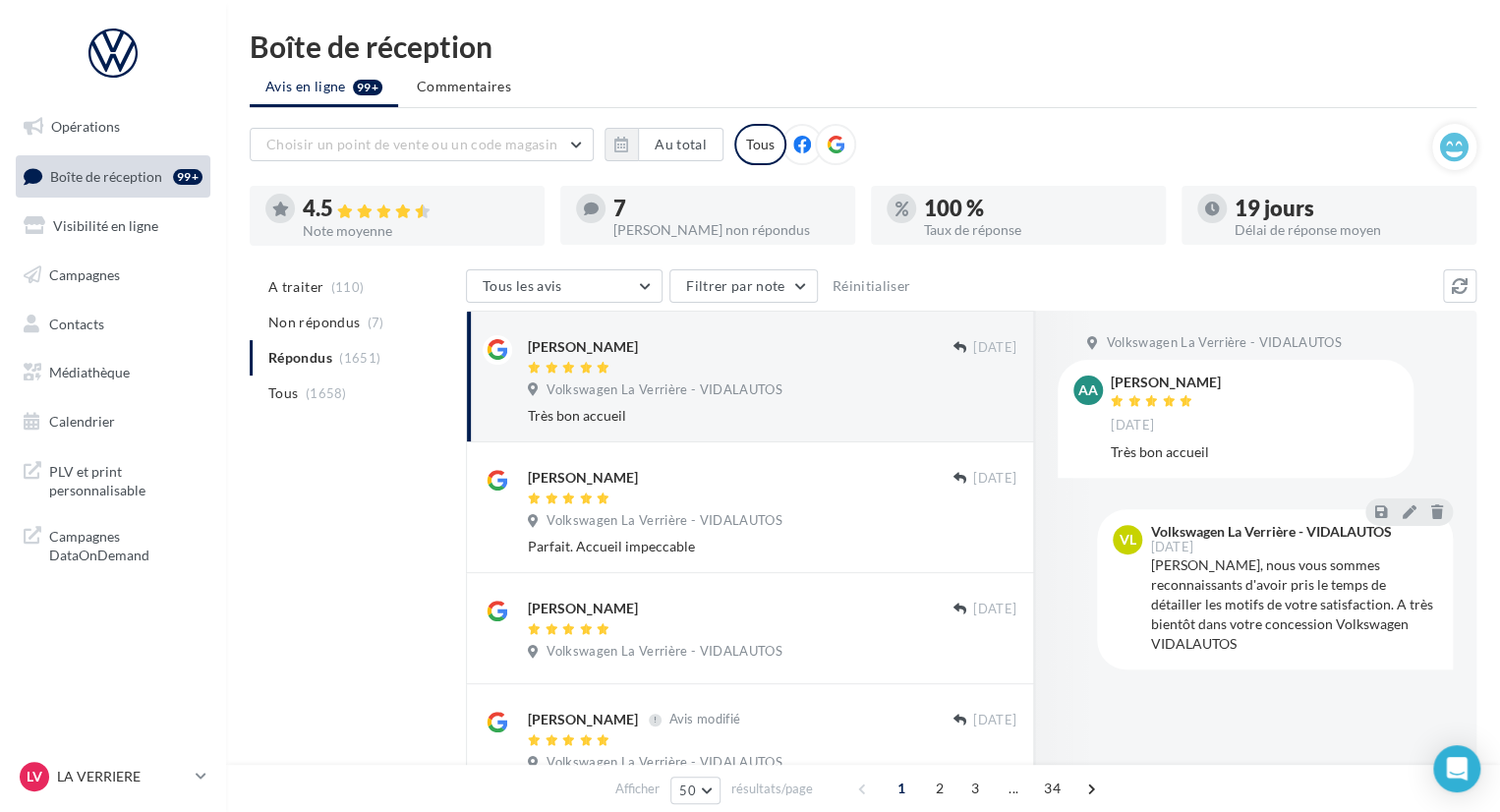
click at [1038, 276] on div "Tous les avis Tous les avis Avis avec commentaire Avis sans commentaire Filtrer…" at bounding box center [954, 288] width 977 height 37
click at [356, 272] on li "A traiter (110)" at bounding box center [353, 287] width 208 height 36
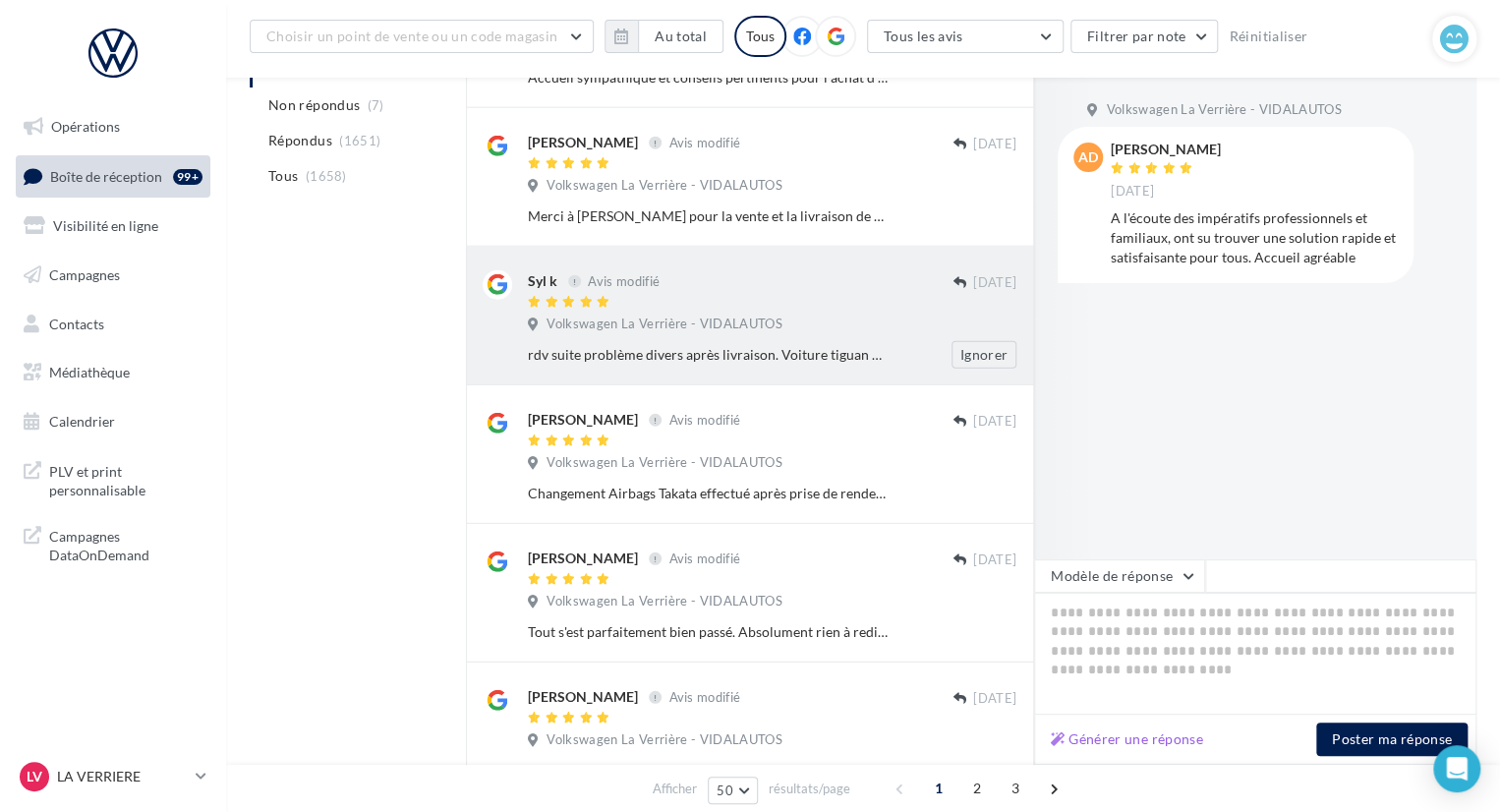
scroll to position [2555, 0]
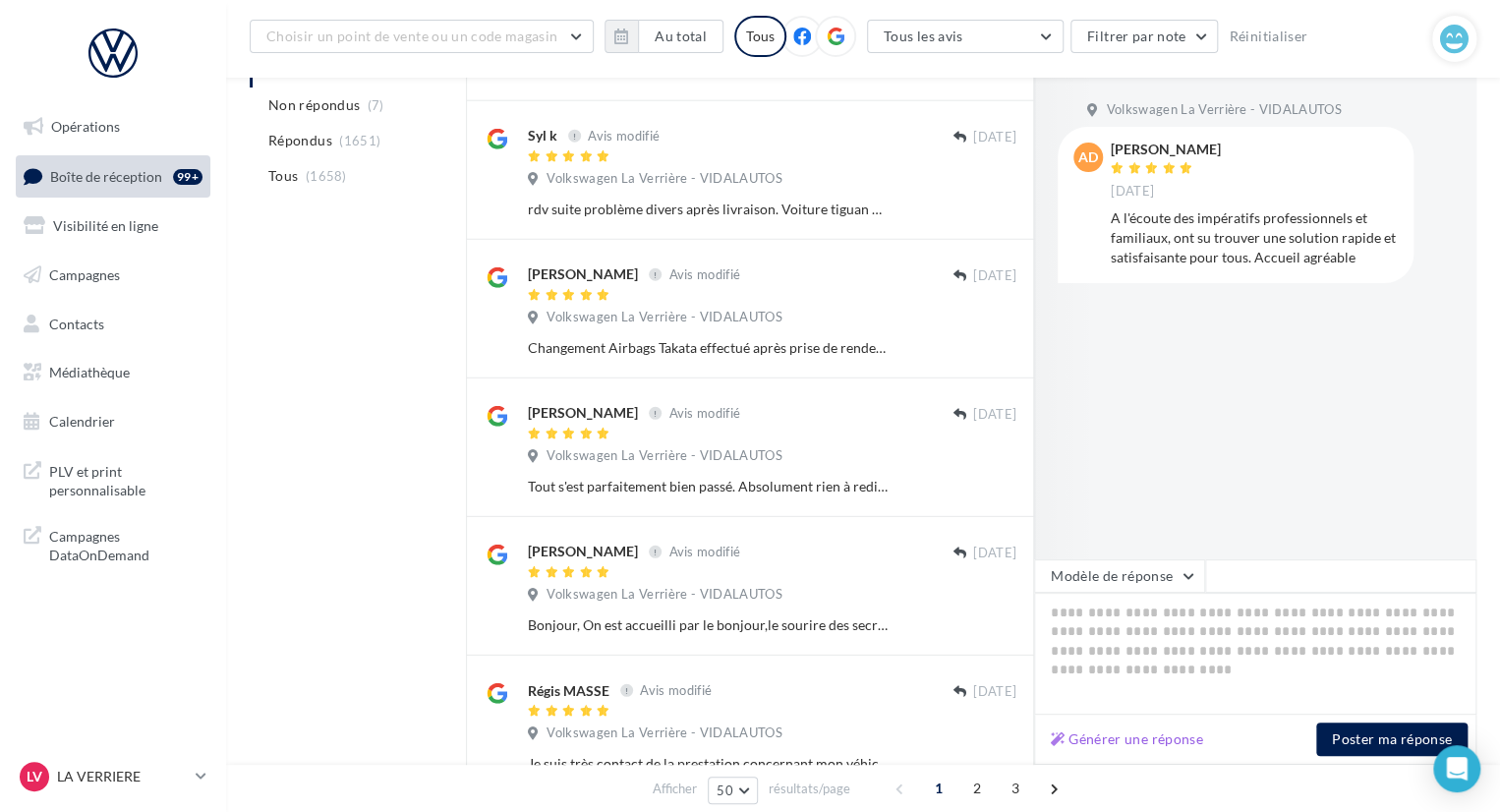
click at [148, 193] on link "Boîte de réception 99+" at bounding box center [112, 176] width 202 height 42
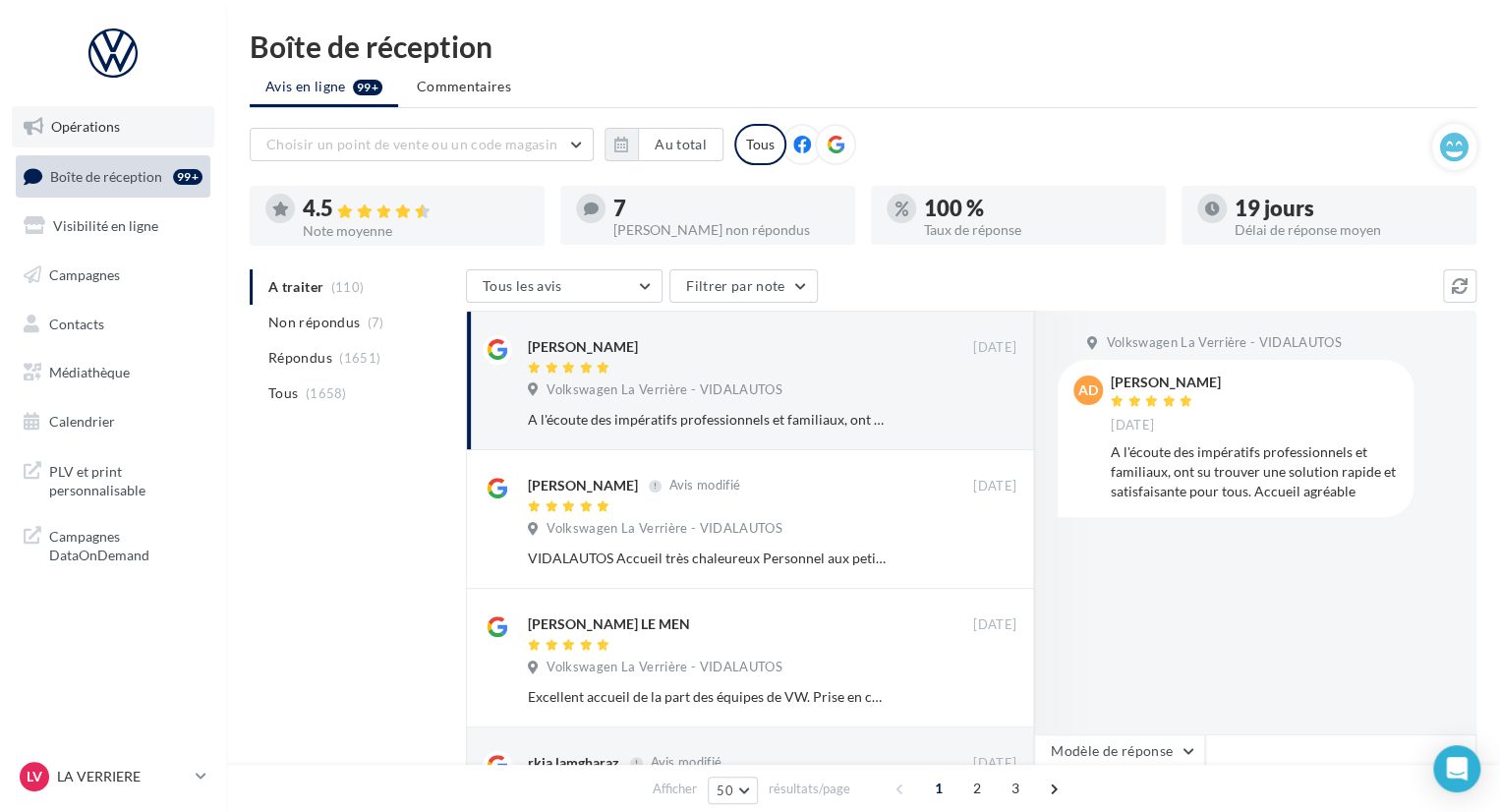
click at [99, 129] on span "Opérations" at bounding box center [86, 126] width 69 height 17
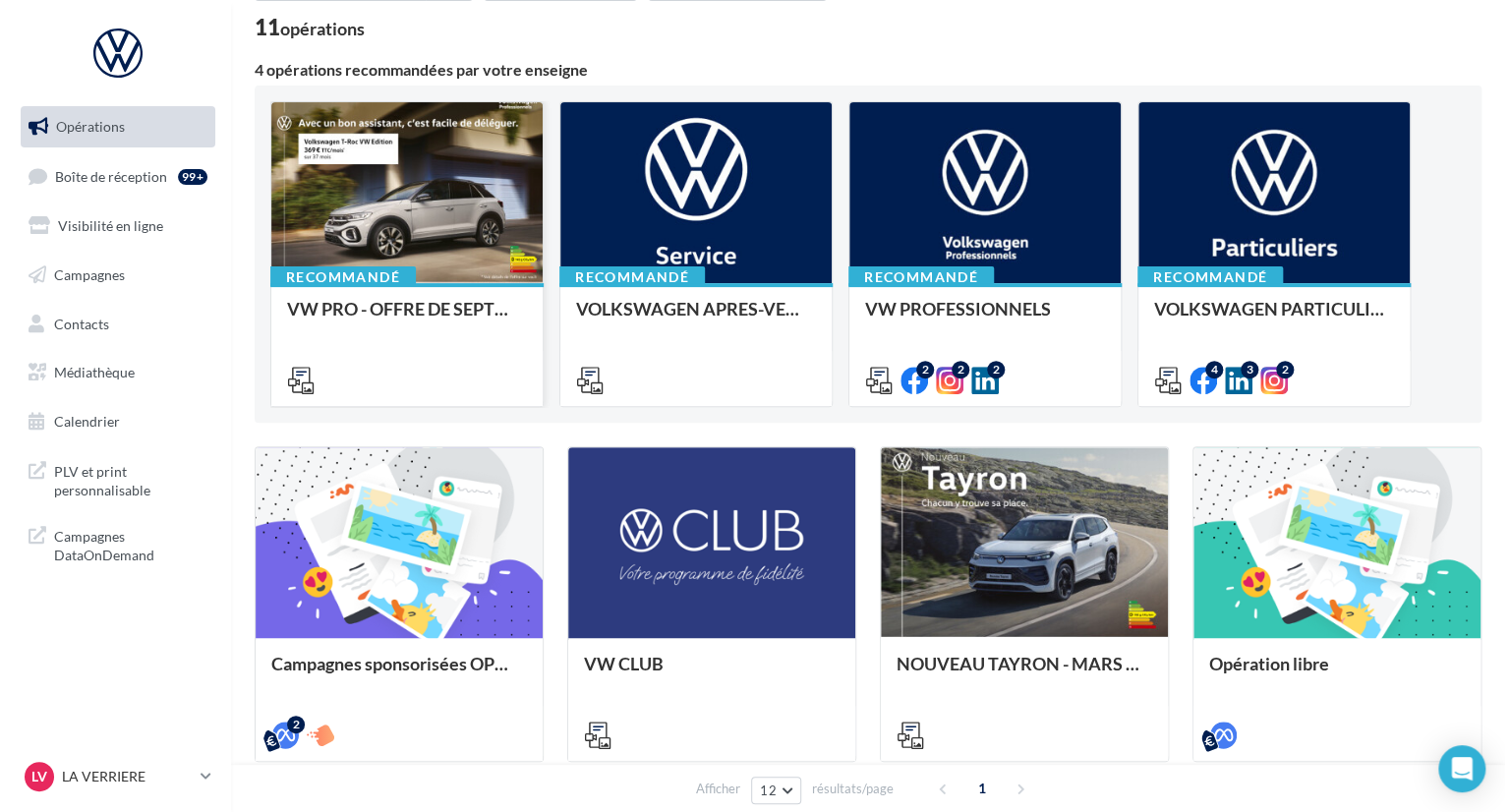
scroll to position [295, 0]
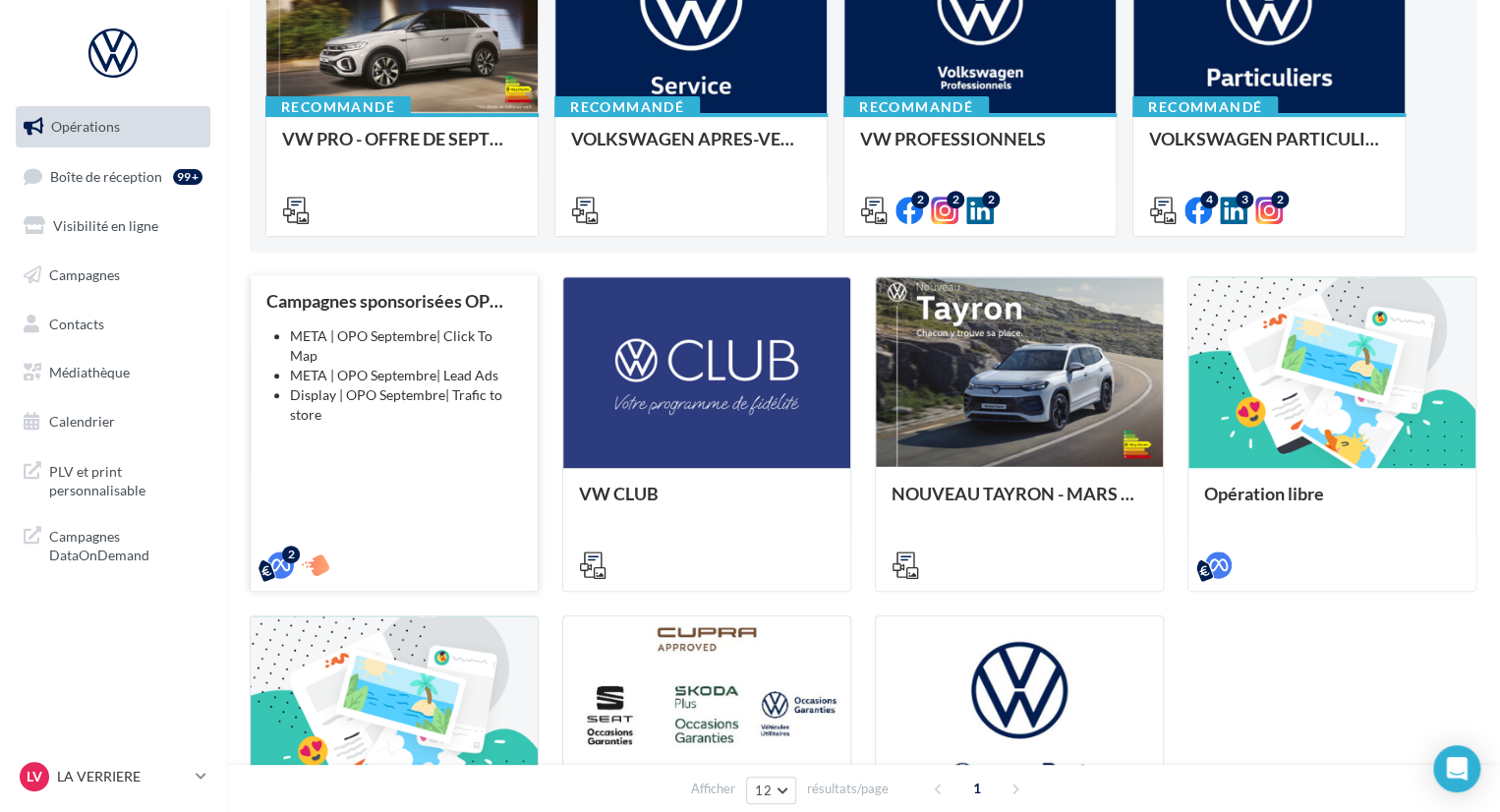
click at [448, 398] on li "Display | OPO Septembre| Trafic to store" at bounding box center [406, 406] width 232 height 39
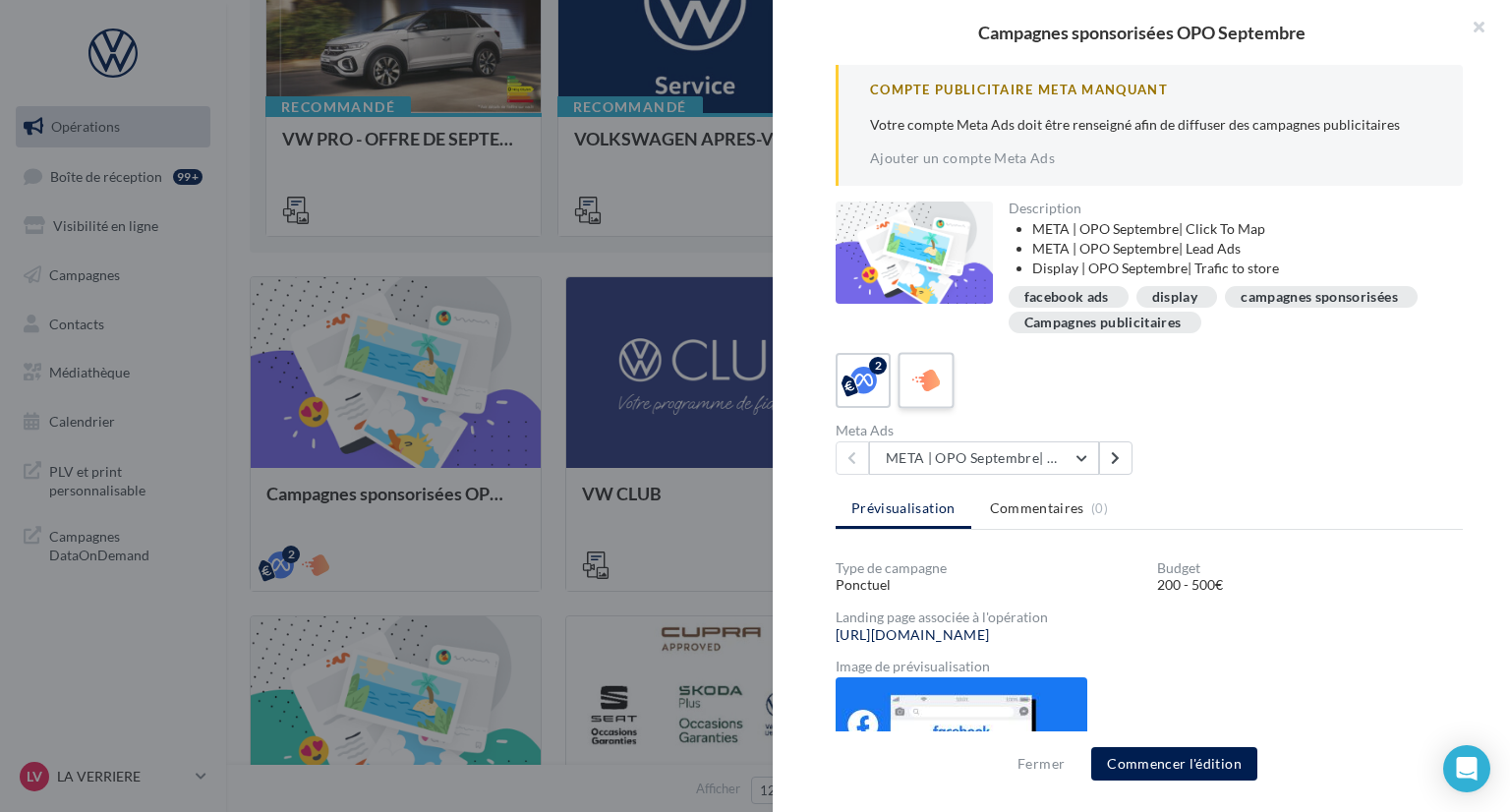
click at [927, 398] on label at bounding box center [926, 380] width 56 height 56
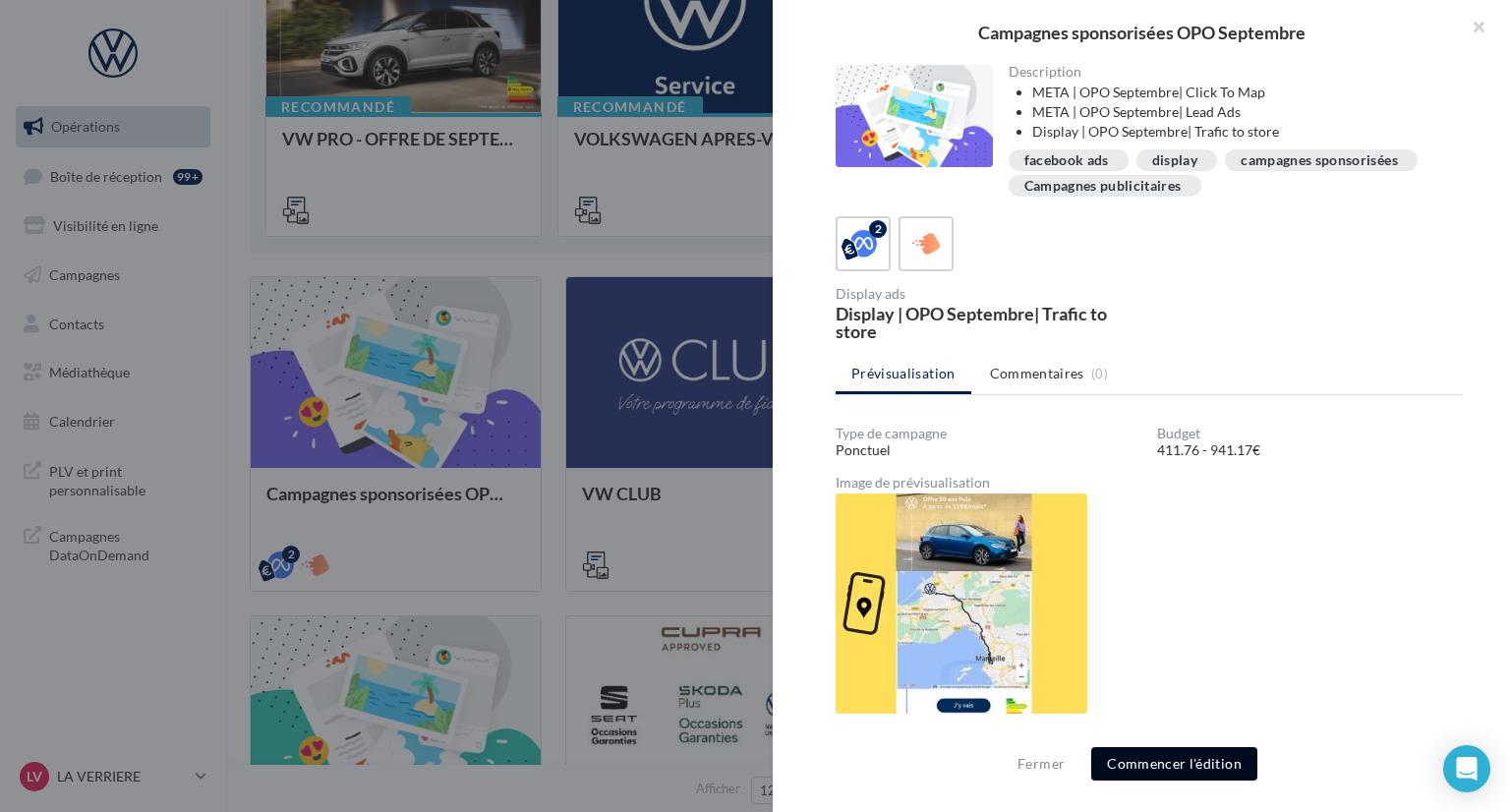
click at [1195, 755] on button "Commencer l'édition" at bounding box center [1174, 764] width 166 height 34
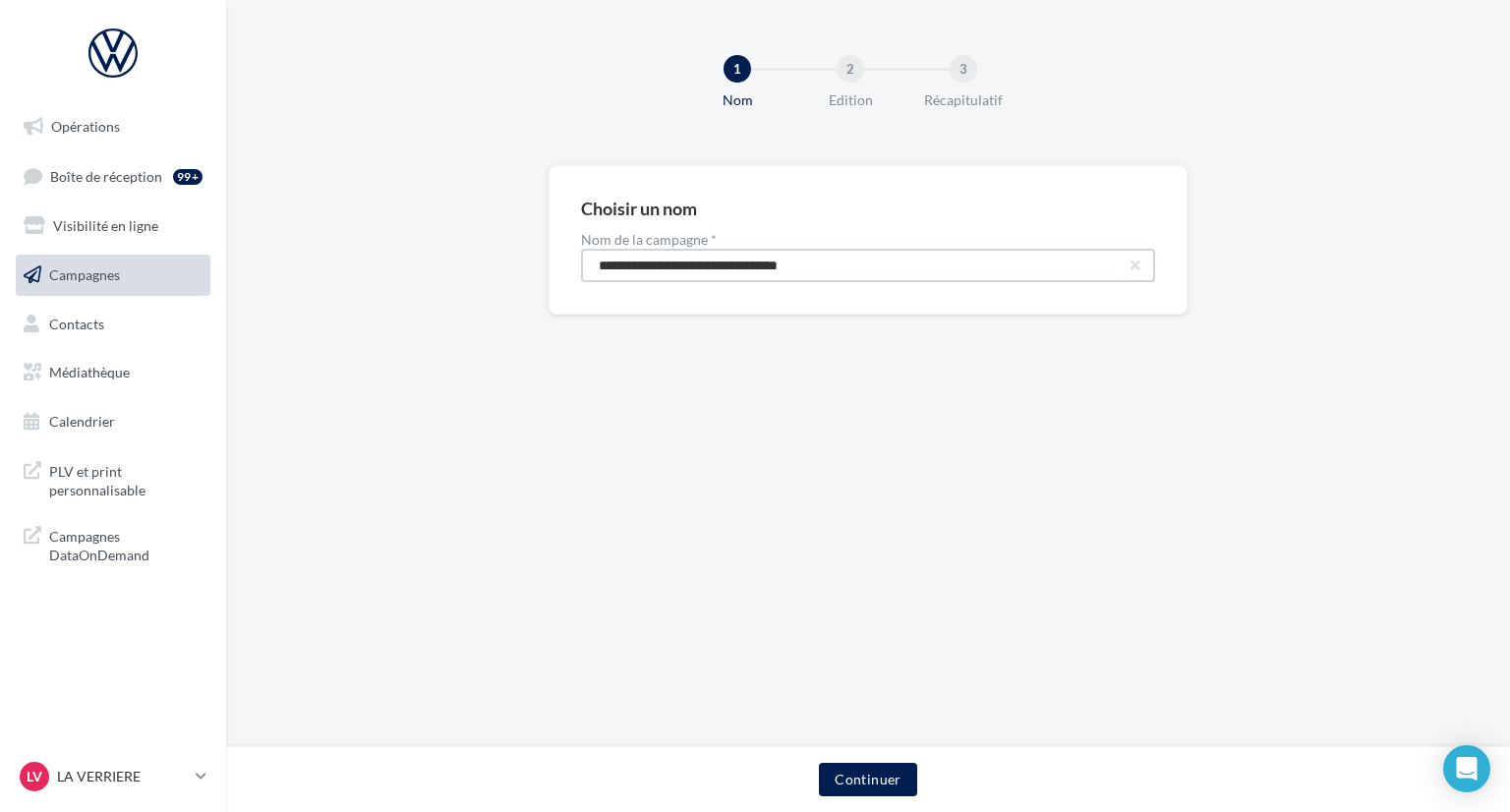
click at [947, 266] on input "**********" at bounding box center [868, 265] width 574 height 34
click at [880, 768] on button "Continuer" at bounding box center [868, 779] width 98 height 34
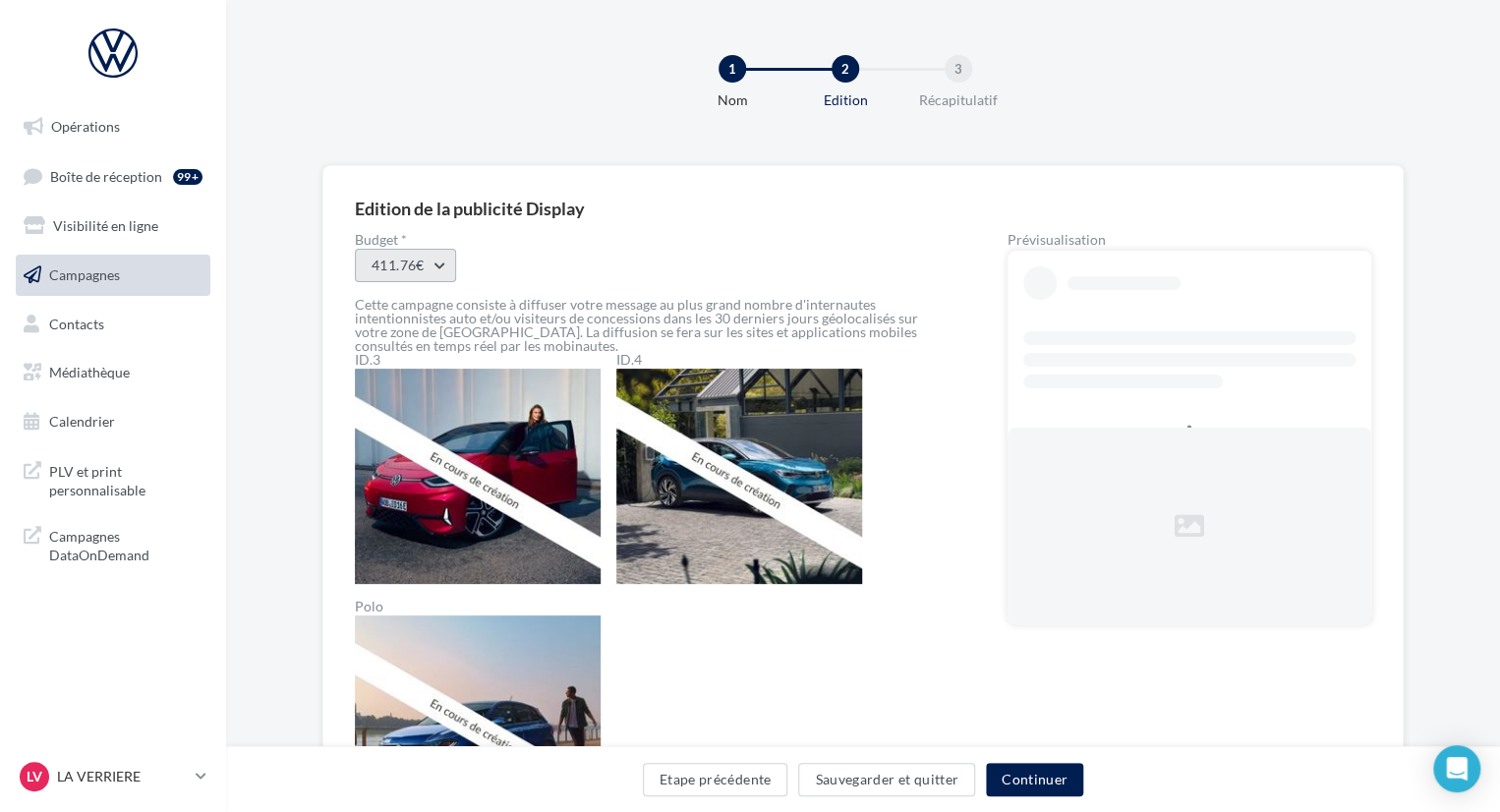
click at [452, 263] on button "411.76€" at bounding box center [406, 265] width 102 height 34
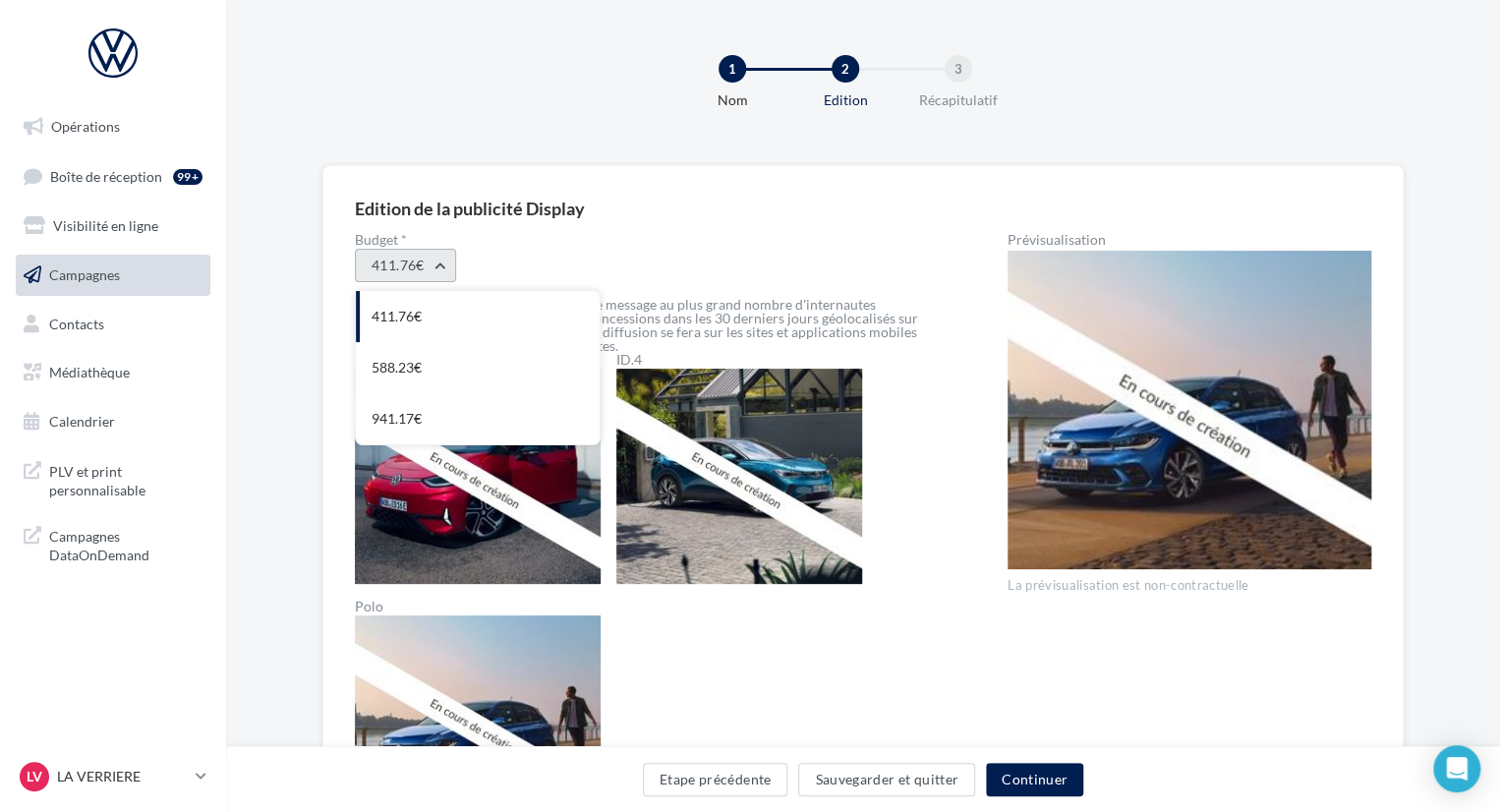
click at [445, 262] on button "411.76€" at bounding box center [406, 265] width 102 height 34
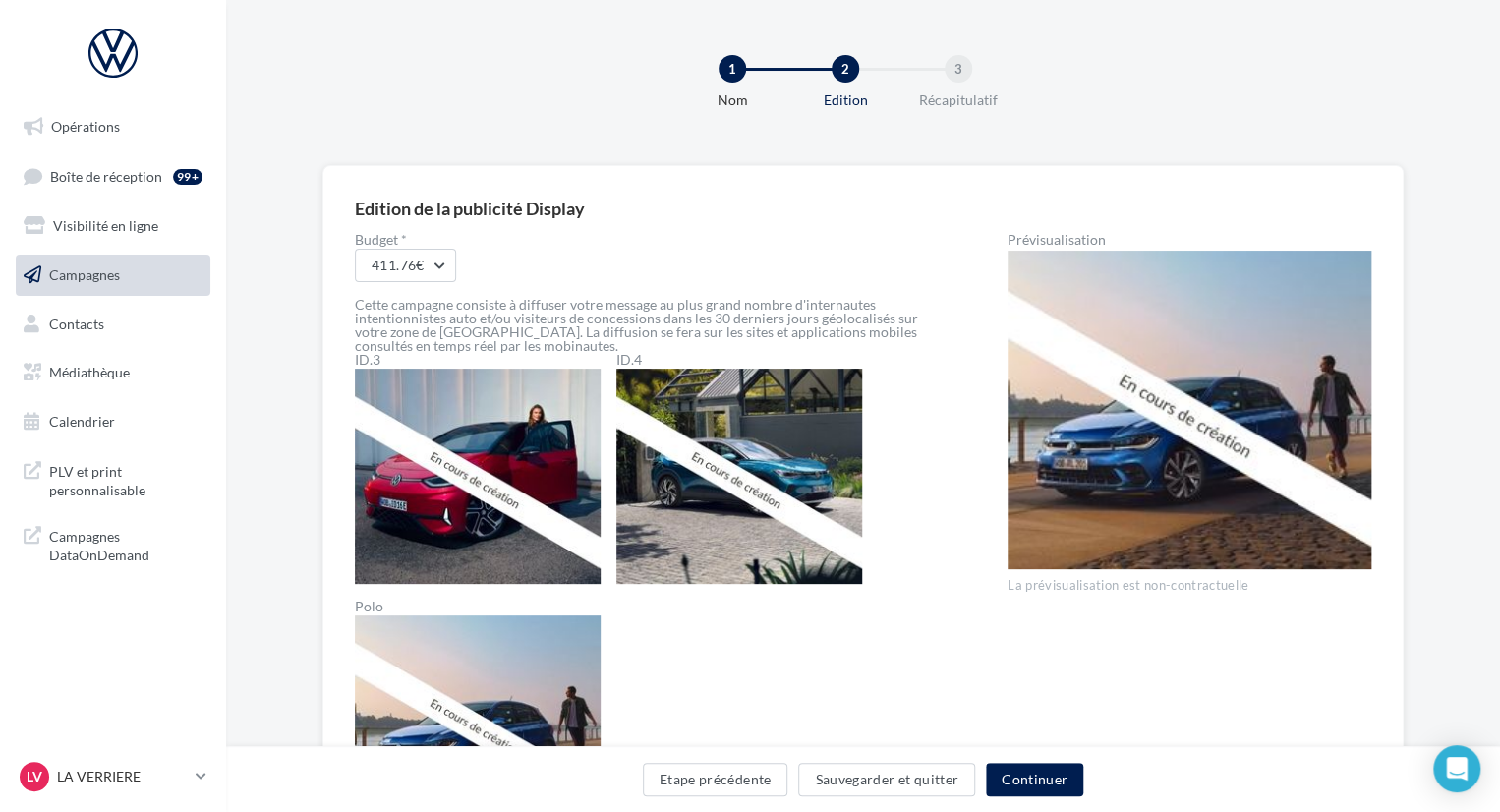
drag, startPoint x: 354, startPoint y: 203, endPoint x: 586, endPoint y: 205, distance: 232.0
click at [585, 205] on div "Edition de la publicité Display" at bounding box center [470, 208] width 230 height 18
click at [618, 205] on h3 "Edition de la publicité Display" at bounding box center [863, 207] width 1016 height 20
